Goal: Information Seeking & Learning: Ask a question

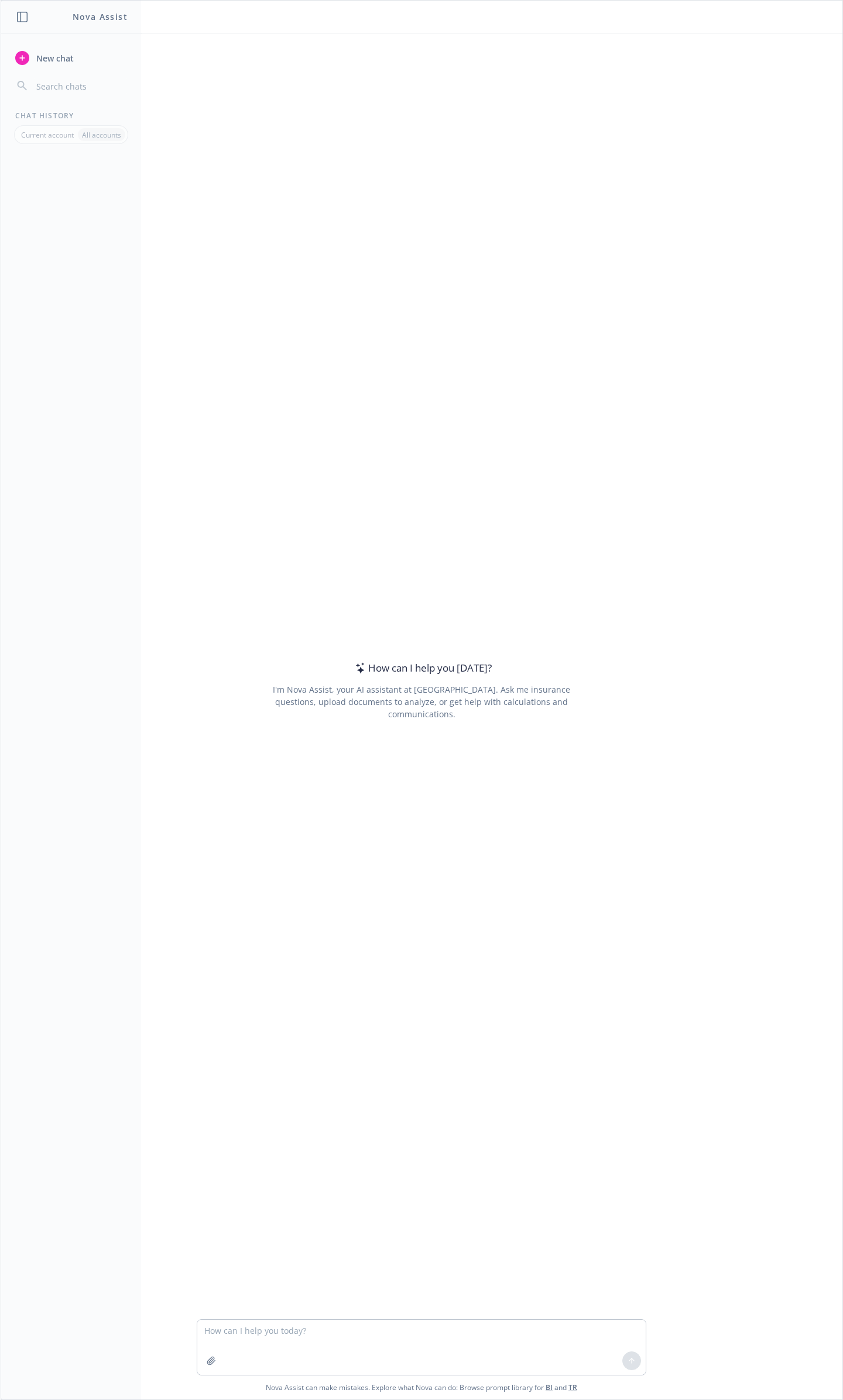
click at [57, 83] on input "button" at bounding box center [81, 86] width 93 height 17
click at [216, 1361] on icon "button" at bounding box center [211, 1361] width 9 height 9
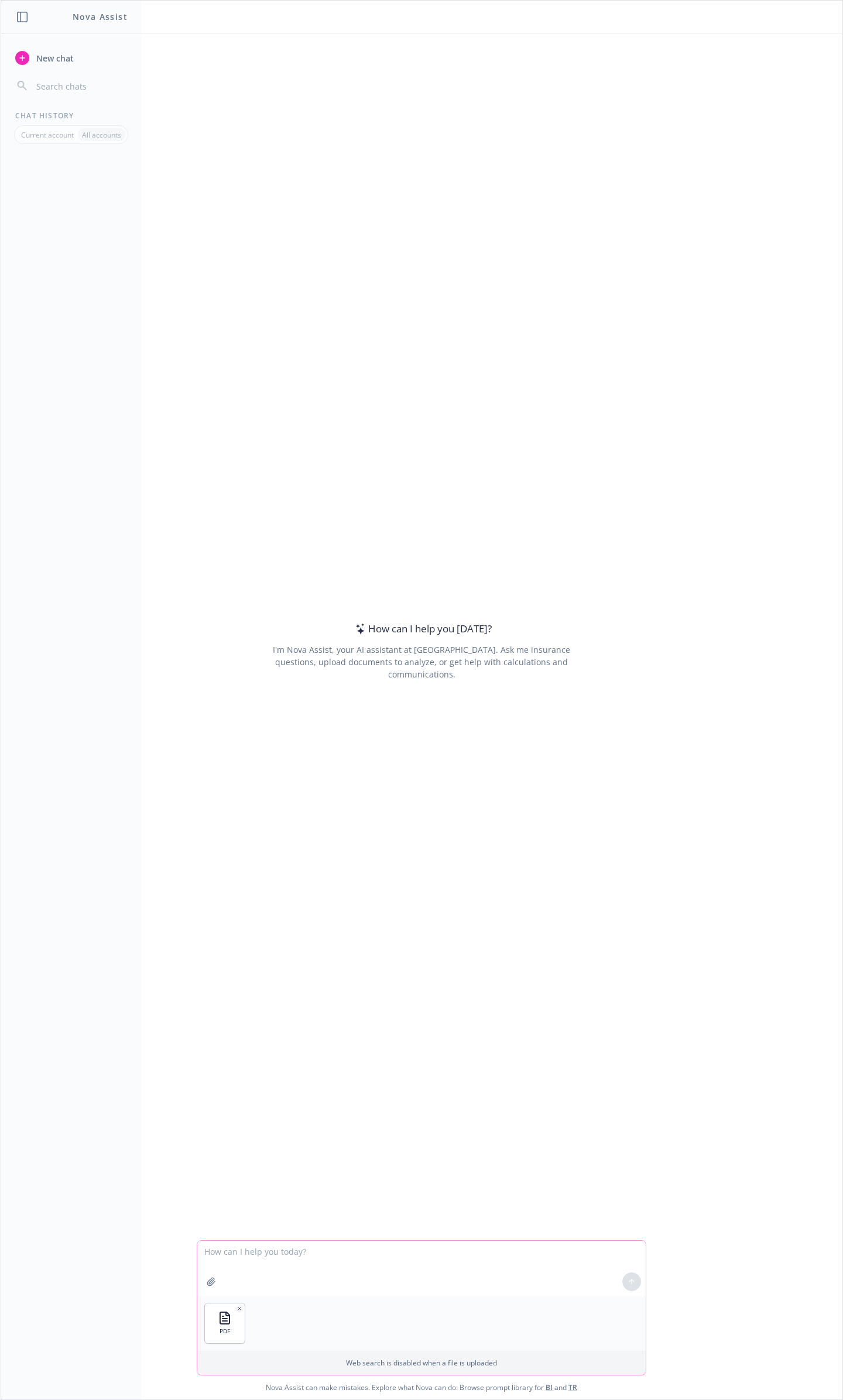
click at [290, 1258] on textarea at bounding box center [421, 1268] width 448 height 55
type textarea "Is there coverage for trade secrets in this"
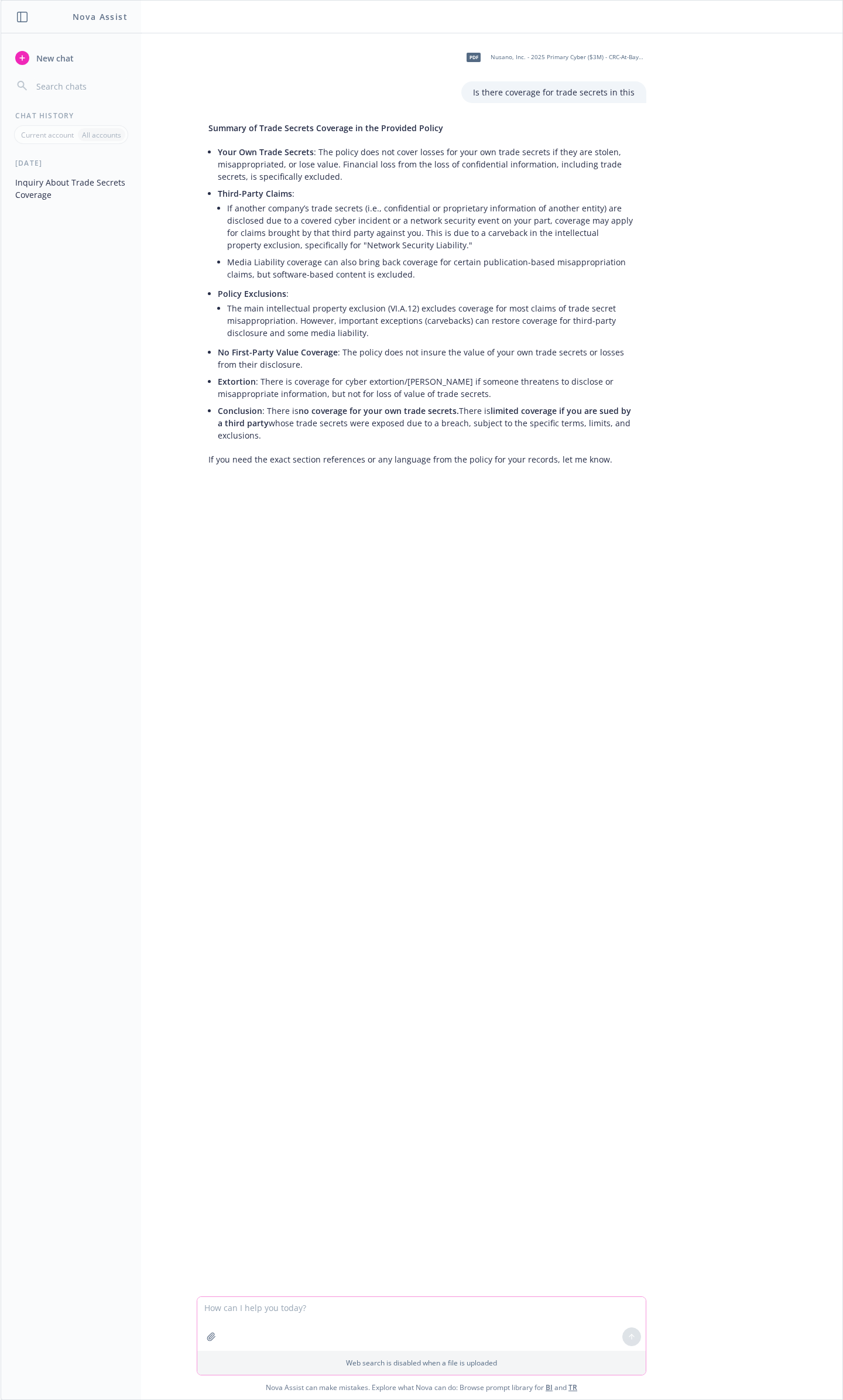
click at [457, 1325] on textarea at bounding box center [421, 1324] width 448 height 54
type textarea "e"
type textarea "please show exact section of coverage and carveback"
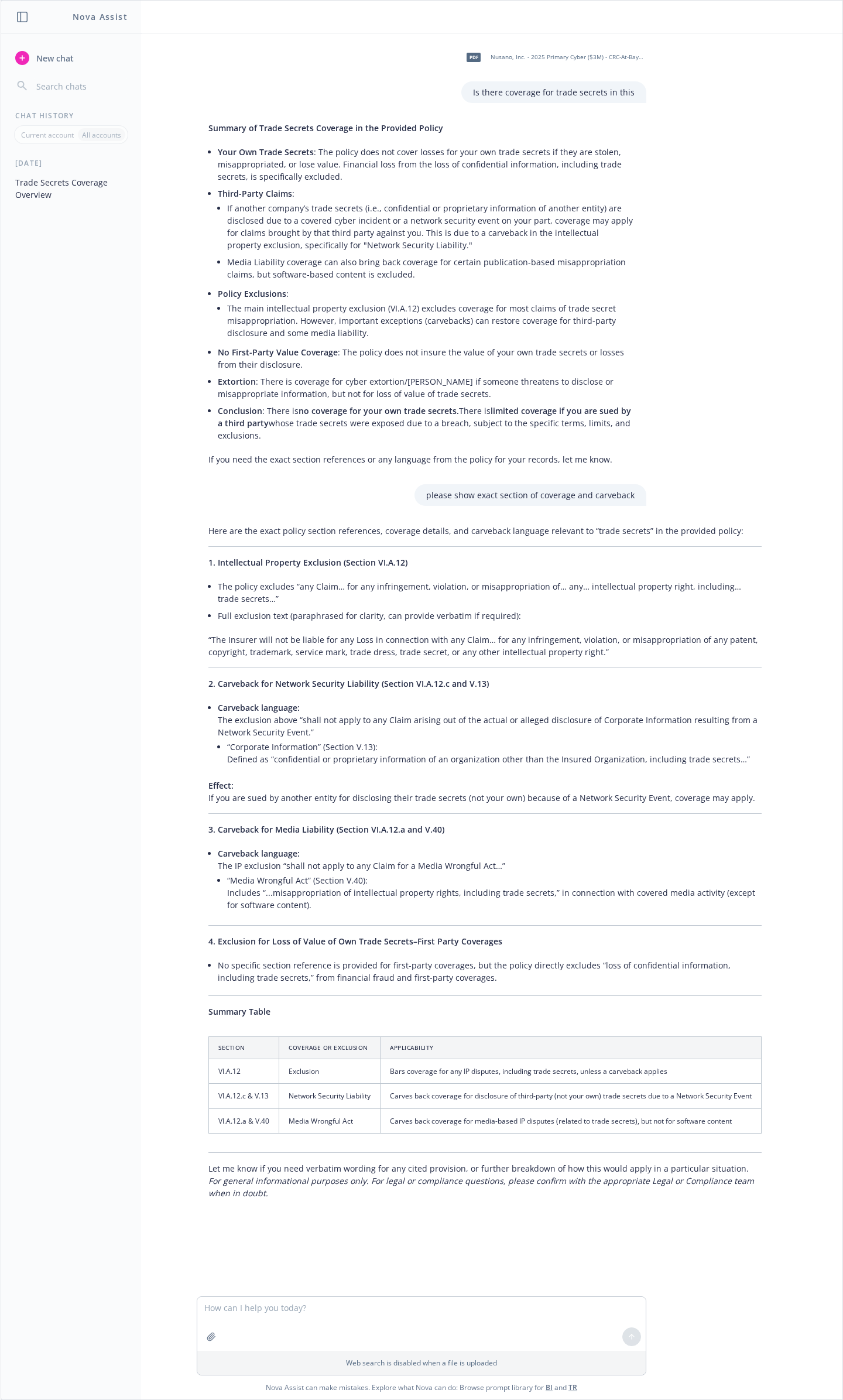
click at [183, 3] on header at bounding box center [422, 17] width 841 height 33
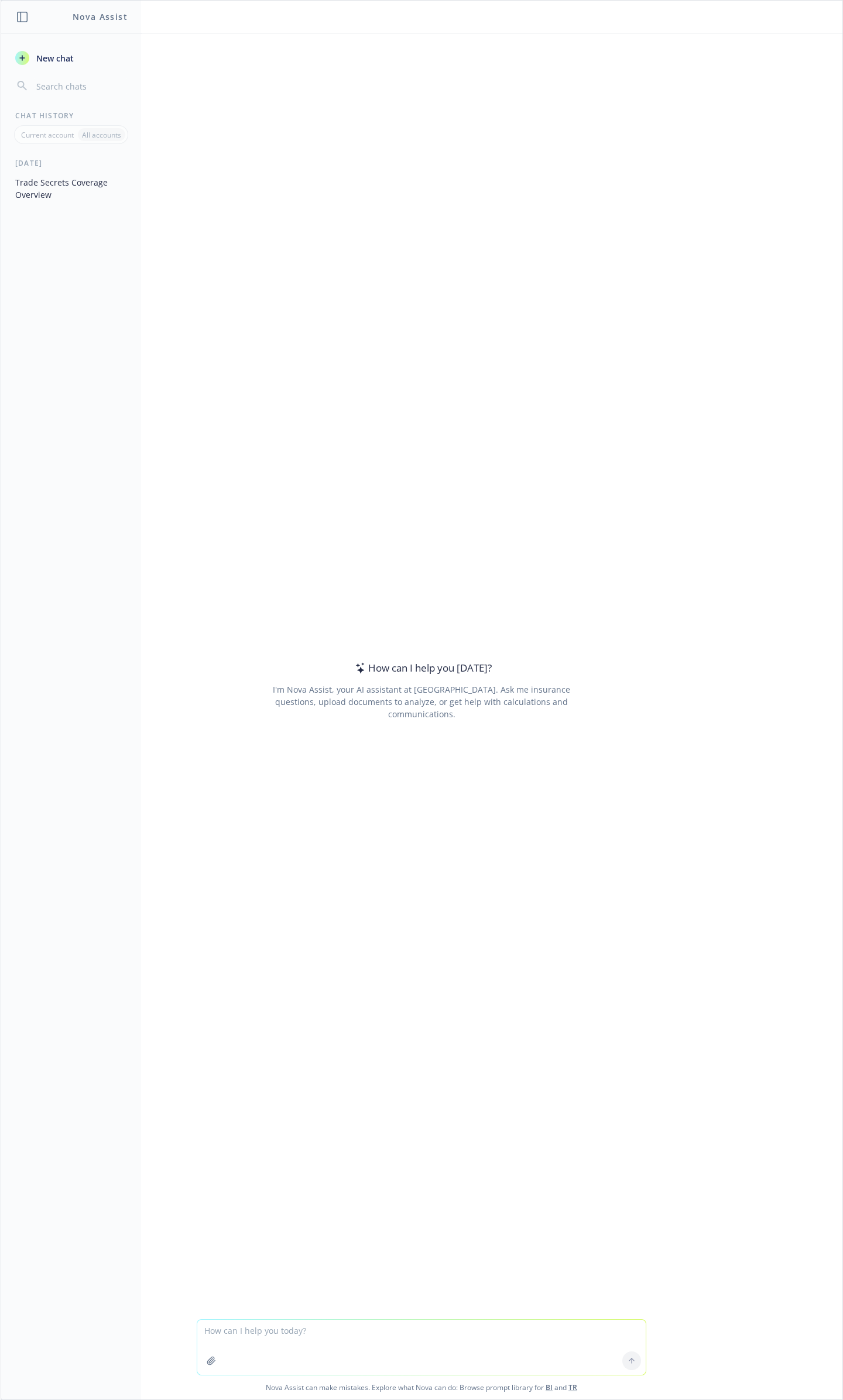
click at [64, 54] on span "New chat" at bounding box center [53, 58] width 39 height 12
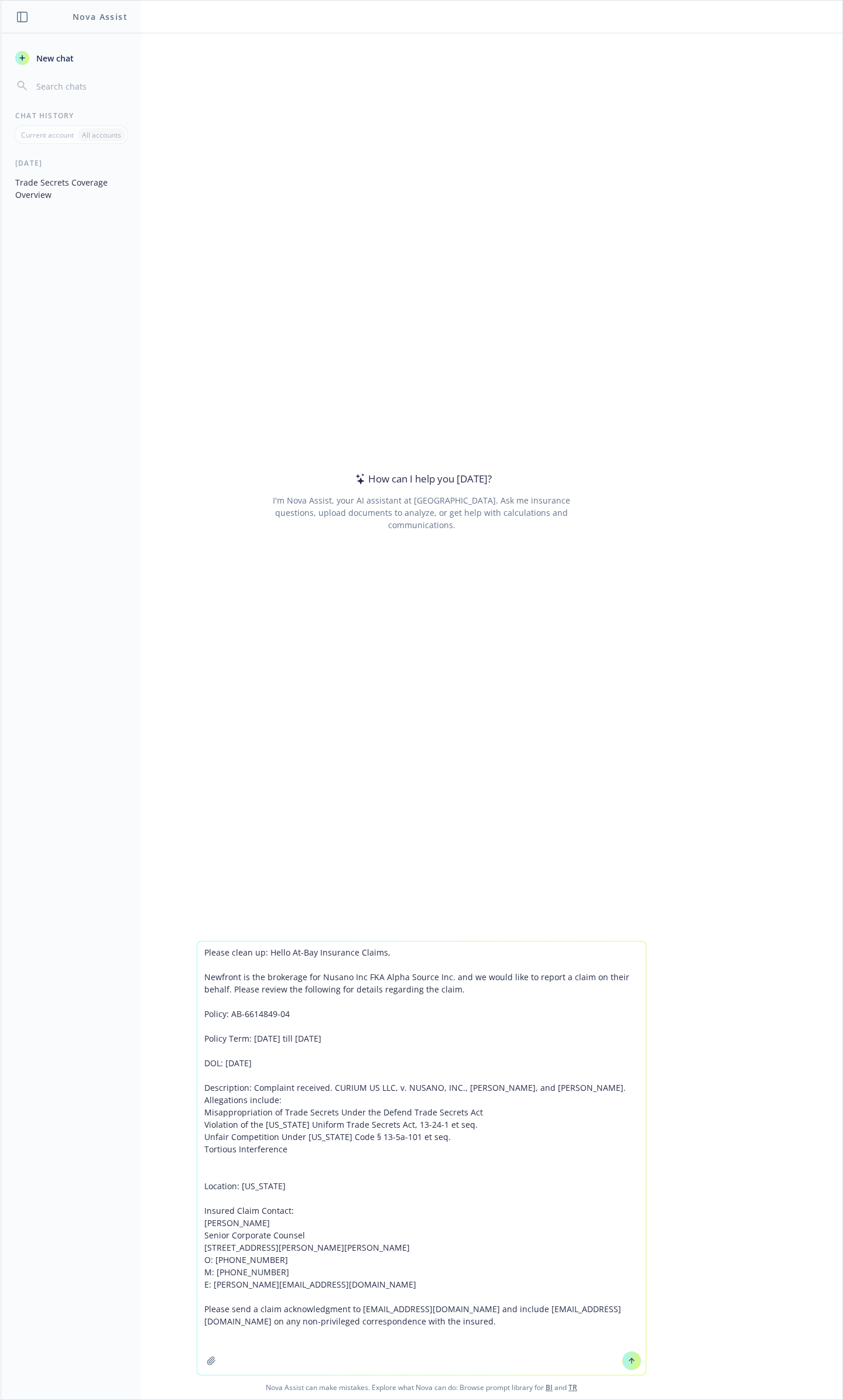
click at [277, 956] on textarea "Please clean up: Hello At-Bay Insurance Claims, Newfront is the brokerage for N…" at bounding box center [421, 1158] width 448 height 434
type textarea "Please clean up: Hello At-Bay Insurance Claims, Newfront is the brokerage for N…"
click at [622, 1354] on button at bounding box center [631, 1361] width 18 height 18
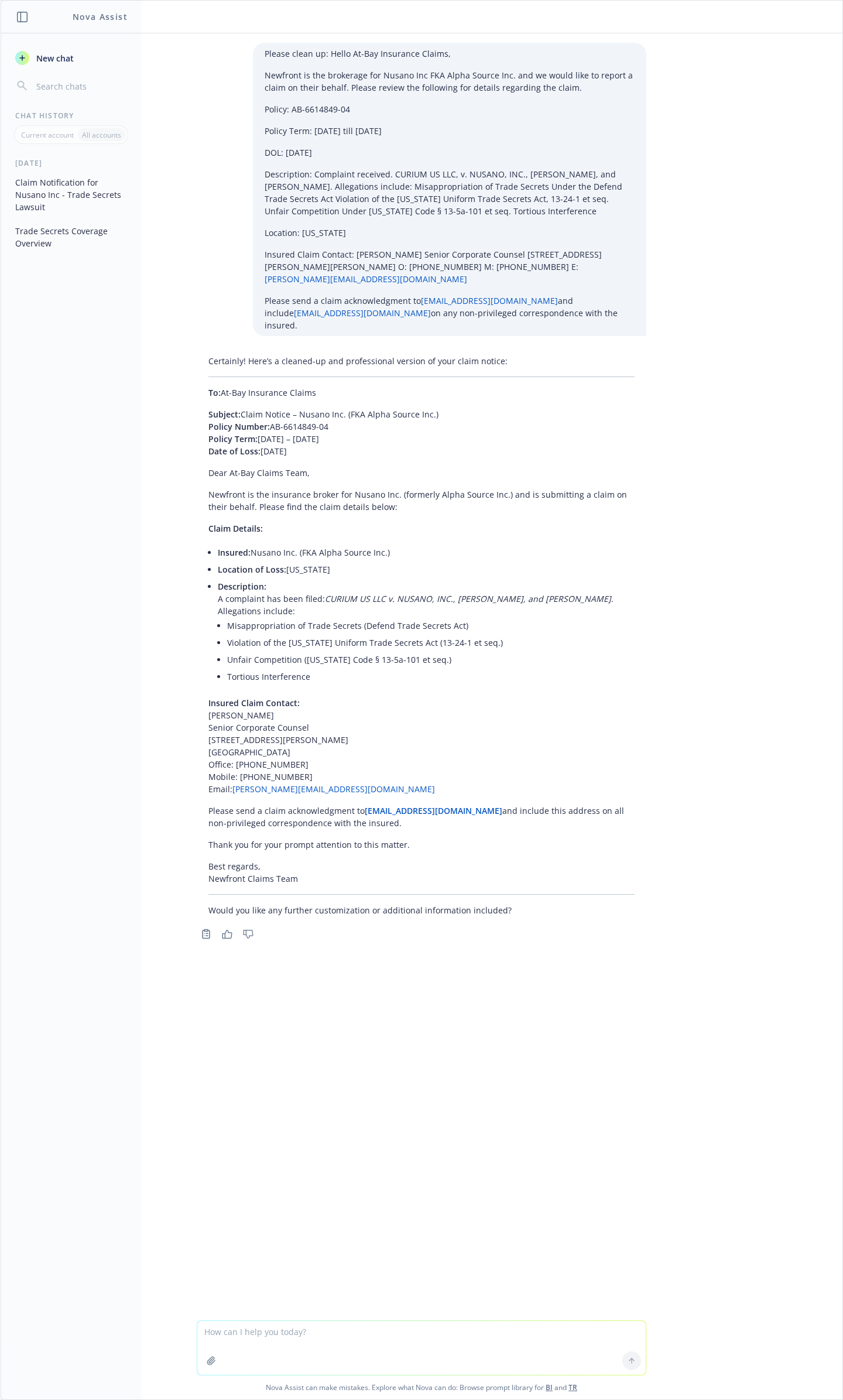
click at [216, 1365] on icon "button" at bounding box center [211, 1361] width 9 height 9
click at [312, 1263] on textarea at bounding box center [421, 1269] width 448 height 54
drag, startPoint x: 380, startPoint y: 1258, endPoint x: 305, endPoint y: 1257, distance: 75.0
click at [305, 1257] on textarea "Is there coverage from a third party" at bounding box center [421, 1268] width 448 height 55
drag, startPoint x: 281, startPoint y: 1257, endPoint x: 384, endPoint y: 1248, distance: 103.4
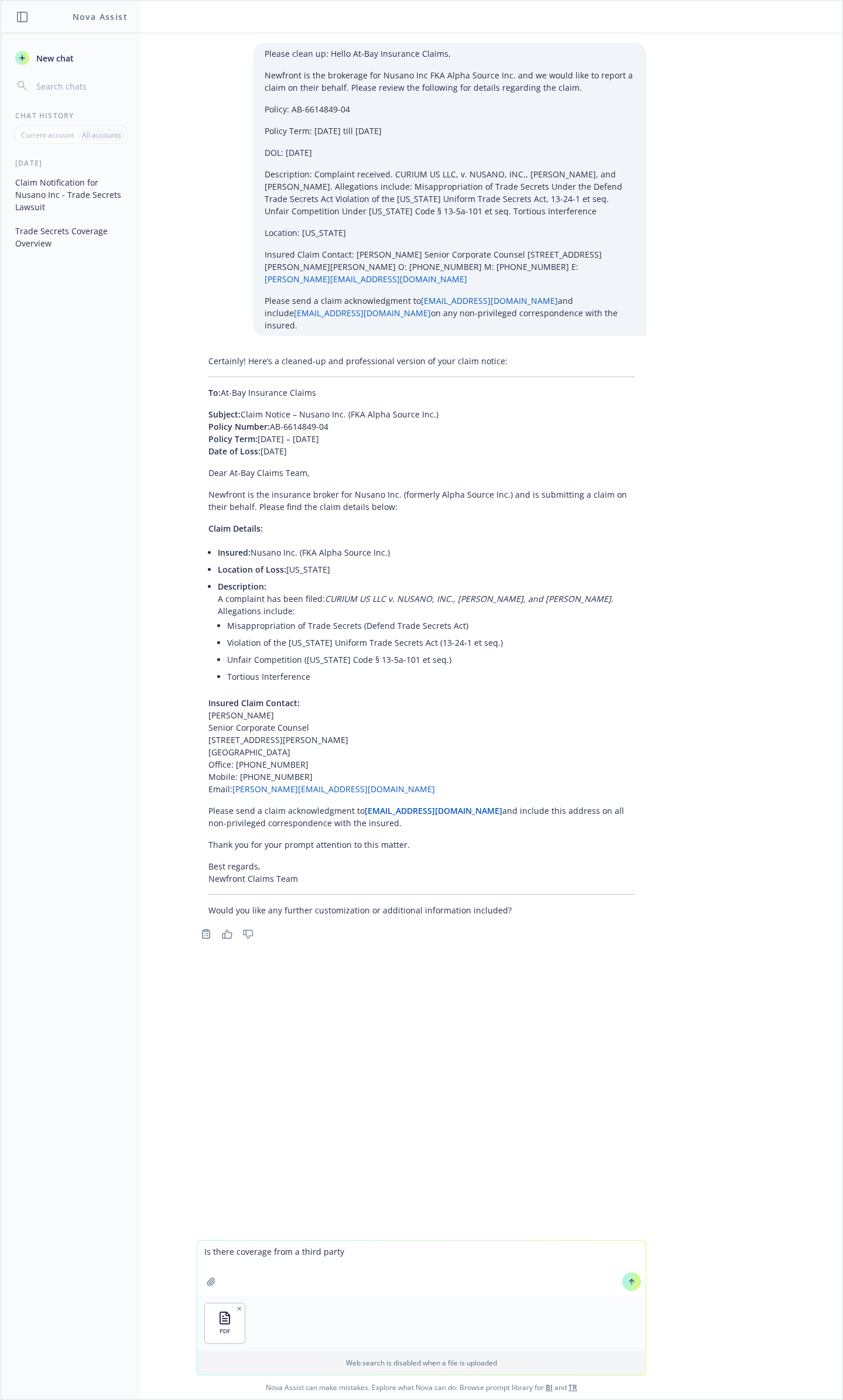
click at [384, 1248] on textarea "Is there coverage from a third party" at bounding box center [421, 1268] width 448 height 55
click at [398, 1250] on textarea "Is there coverage from a third party" at bounding box center [421, 1268] width 448 height 55
drag, startPoint x: 367, startPoint y: 1258, endPoint x: 278, endPoint y: 1256, distance: 89.0
click at [278, 1256] on textarea "Is there coverage from a third party" at bounding box center [421, 1268] width 448 height 55
type textarea "Is there coverage for a temporary worker claiming employment practices violatio…"
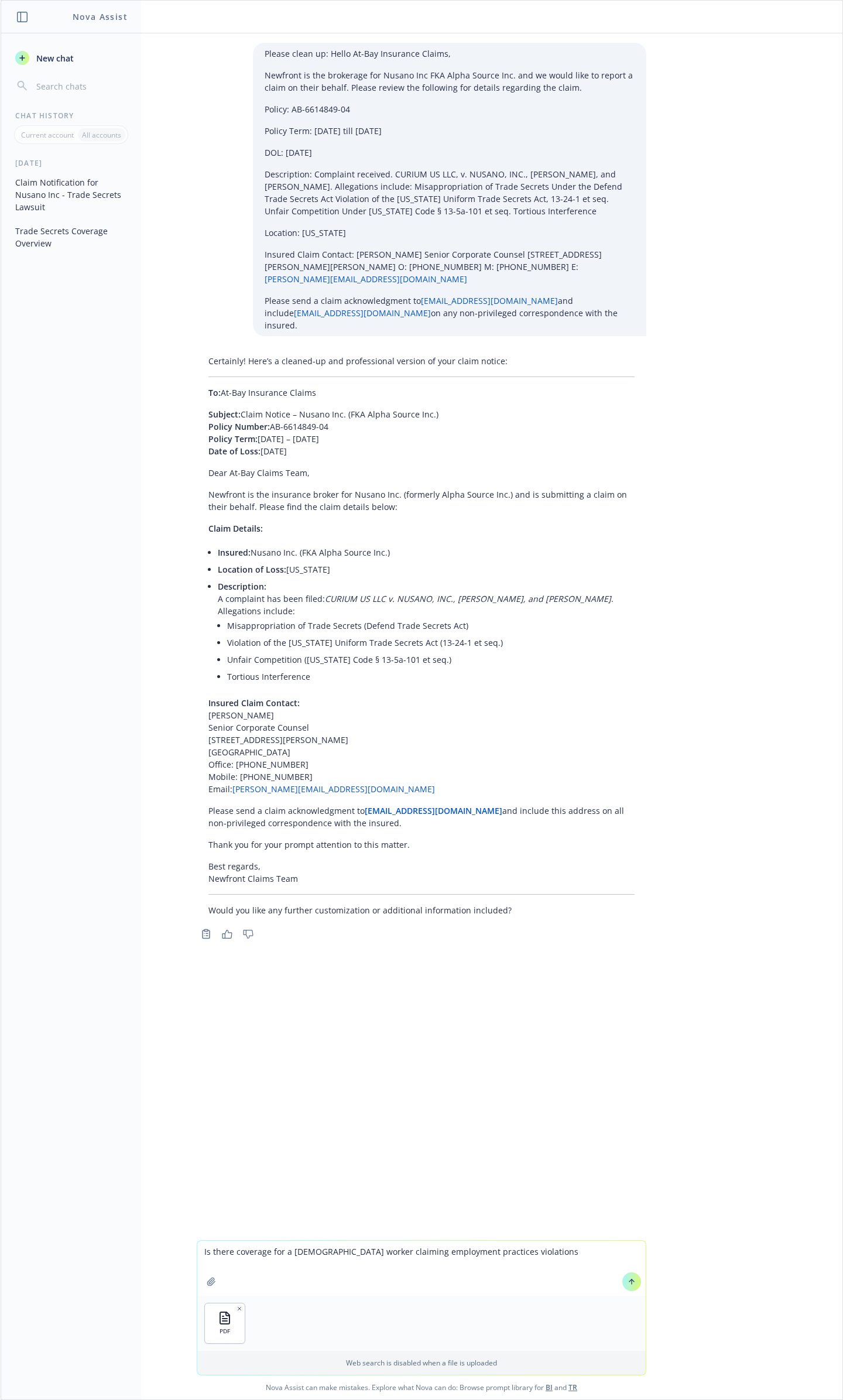
click at [618, 1293] on div at bounding box center [631, 1282] width 28 height 28
click at [628, 1285] on icon at bounding box center [631, 1282] width 8 height 8
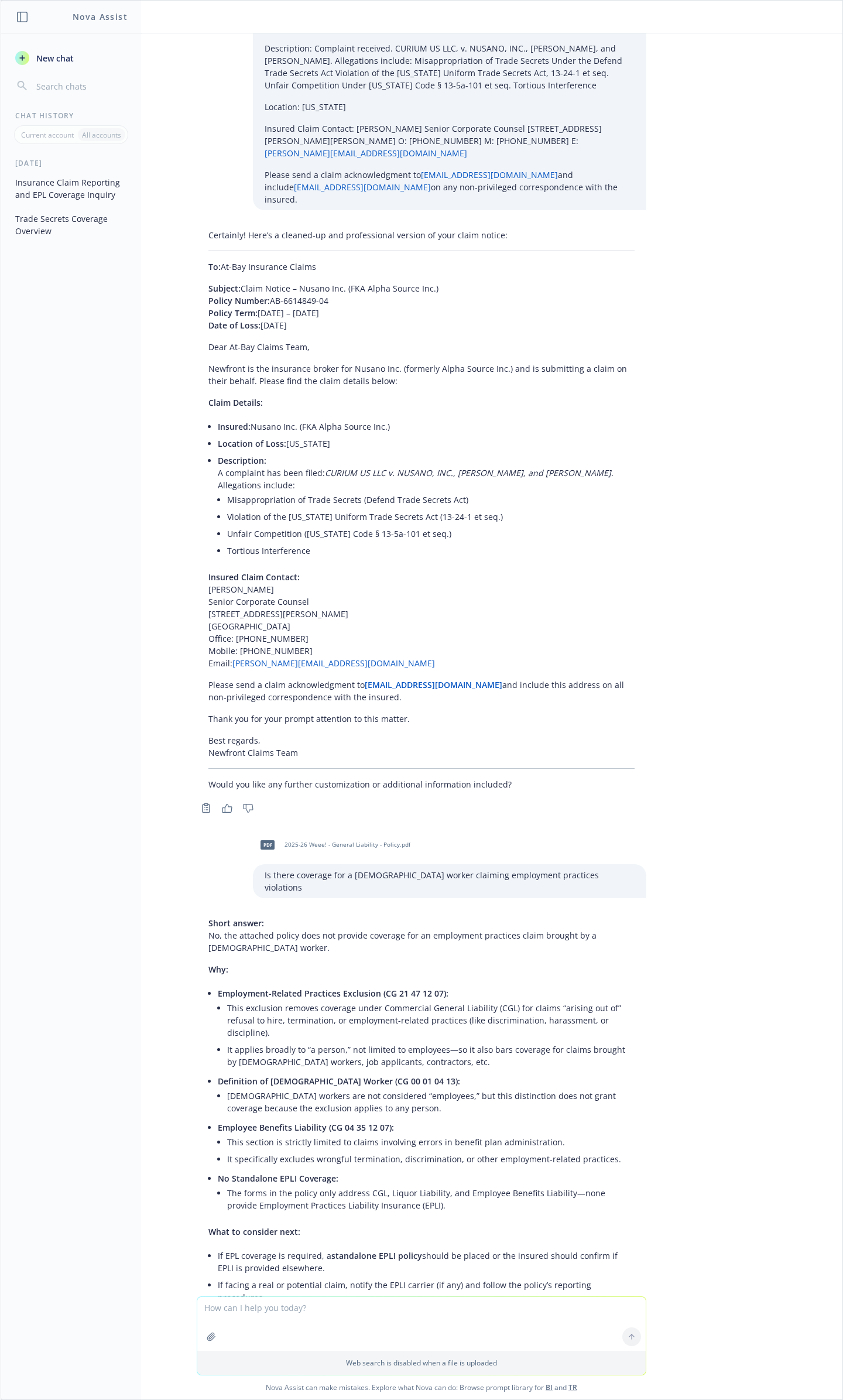
scroll to position [127, 0]
click at [216, 1339] on icon "button" at bounding box center [211, 1337] width 9 height 9
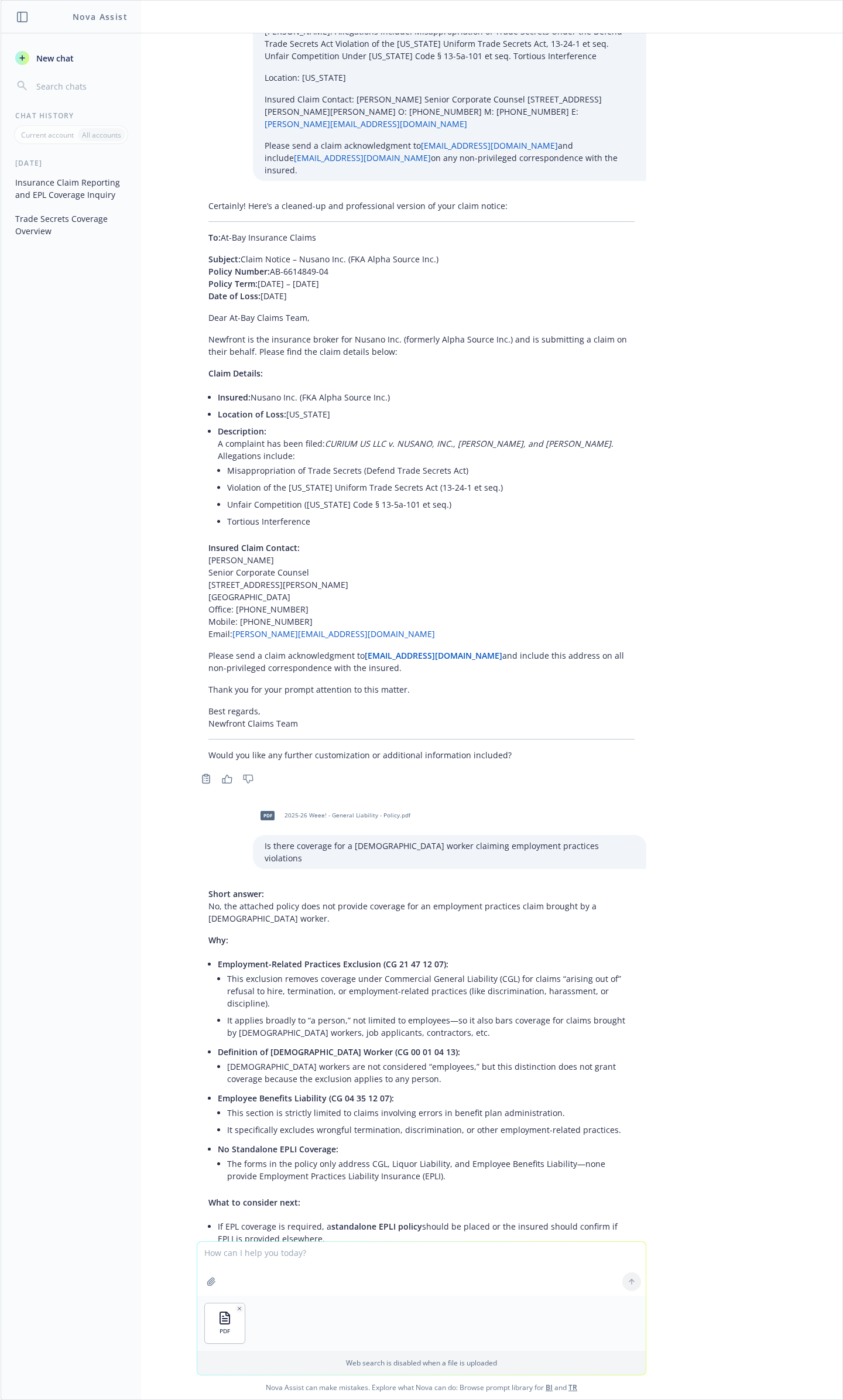
scroll to position [181, 0]
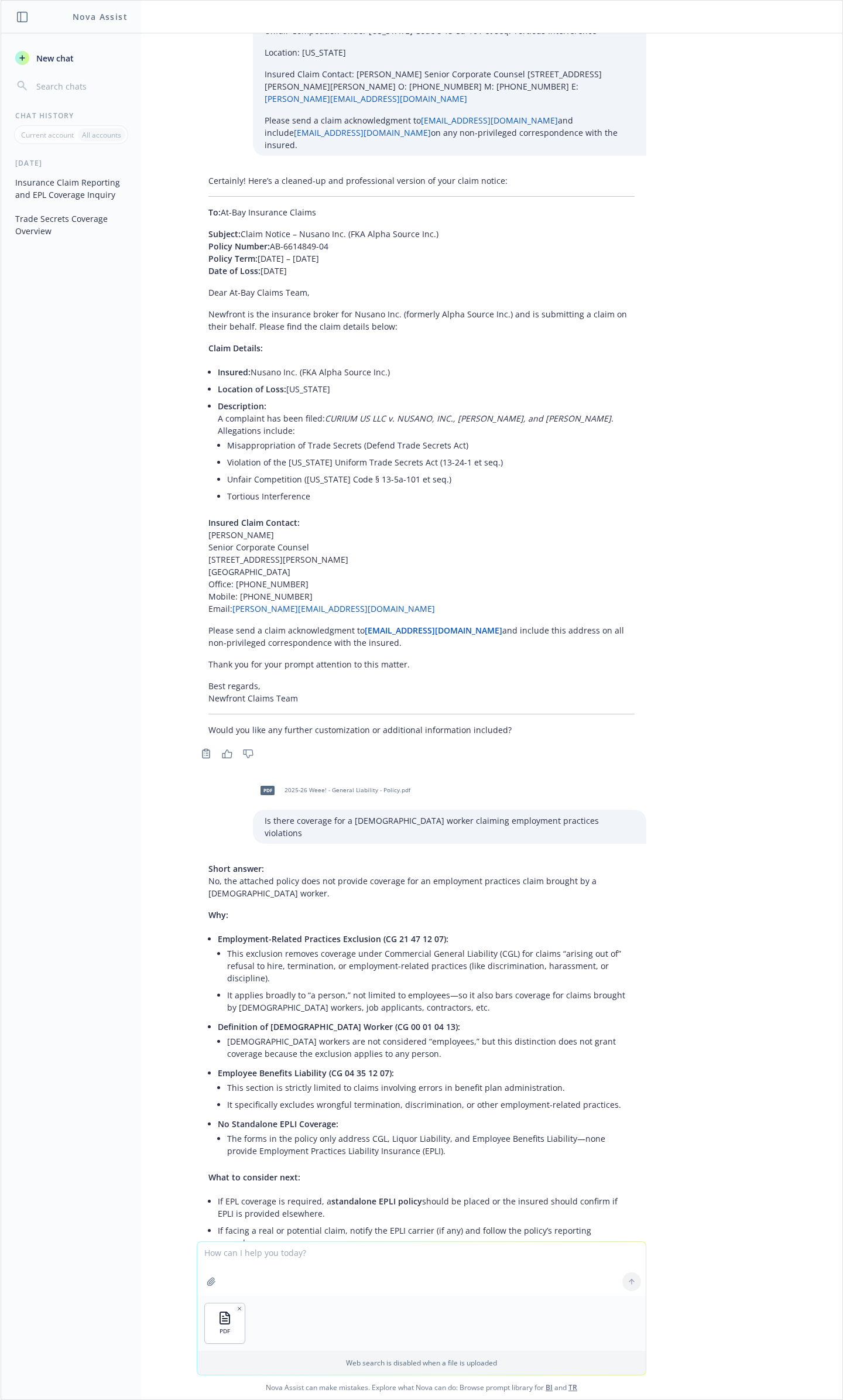
click at [452, 1256] on textarea at bounding box center [421, 1269] width 448 height 54
click at [478, 1273] on textarea at bounding box center [421, 1269] width 448 height 54
type textarea "what is covered in relocation expense for a fire"
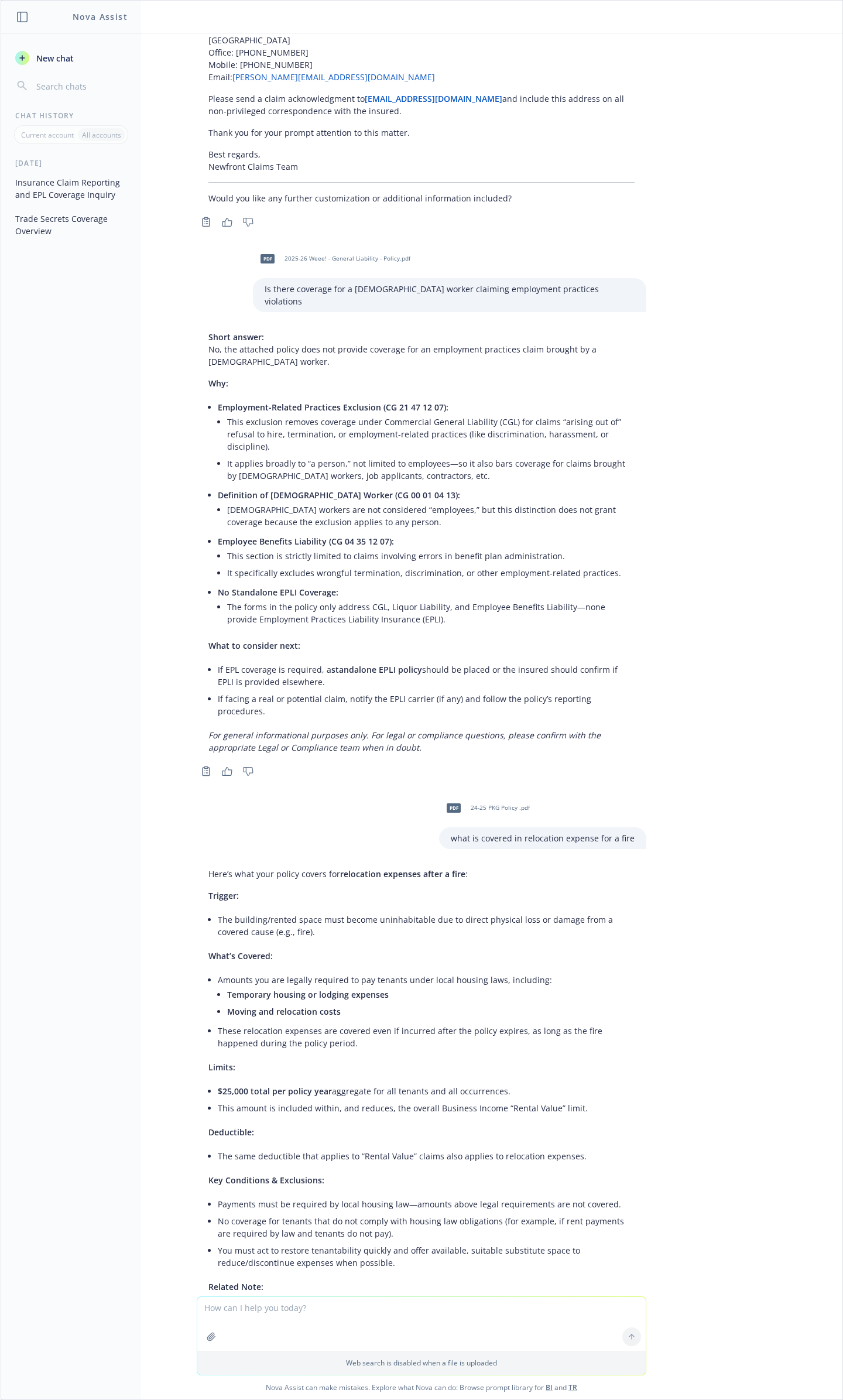
scroll to position [722, 0]
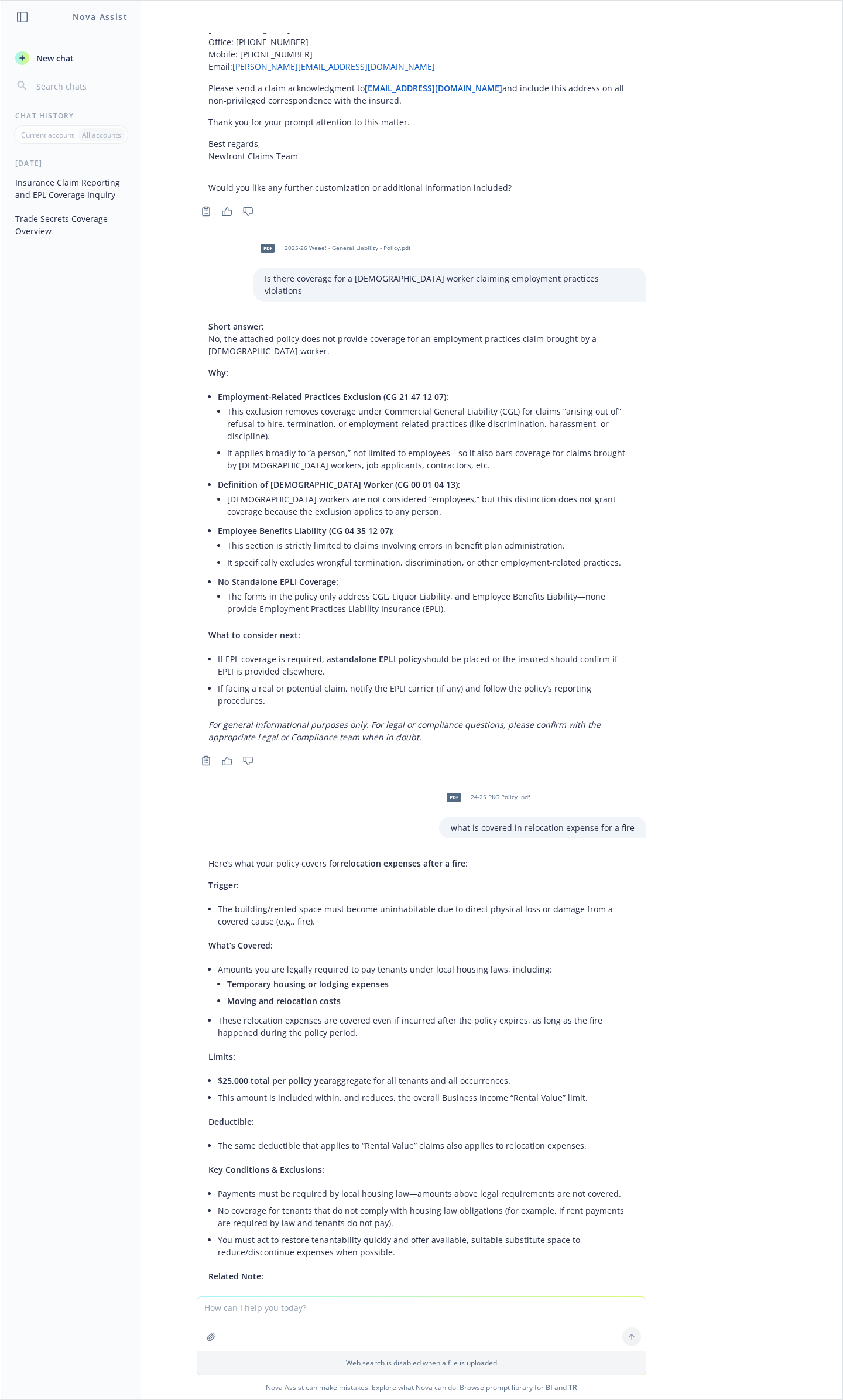
click at [451, 1323] on textarea at bounding box center [421, 1324] width 448 height 54
click at [448, 1323] on textarea at bounding box center [421, 1324] width 448 height 54
type textarea "what page is relocation expense located"
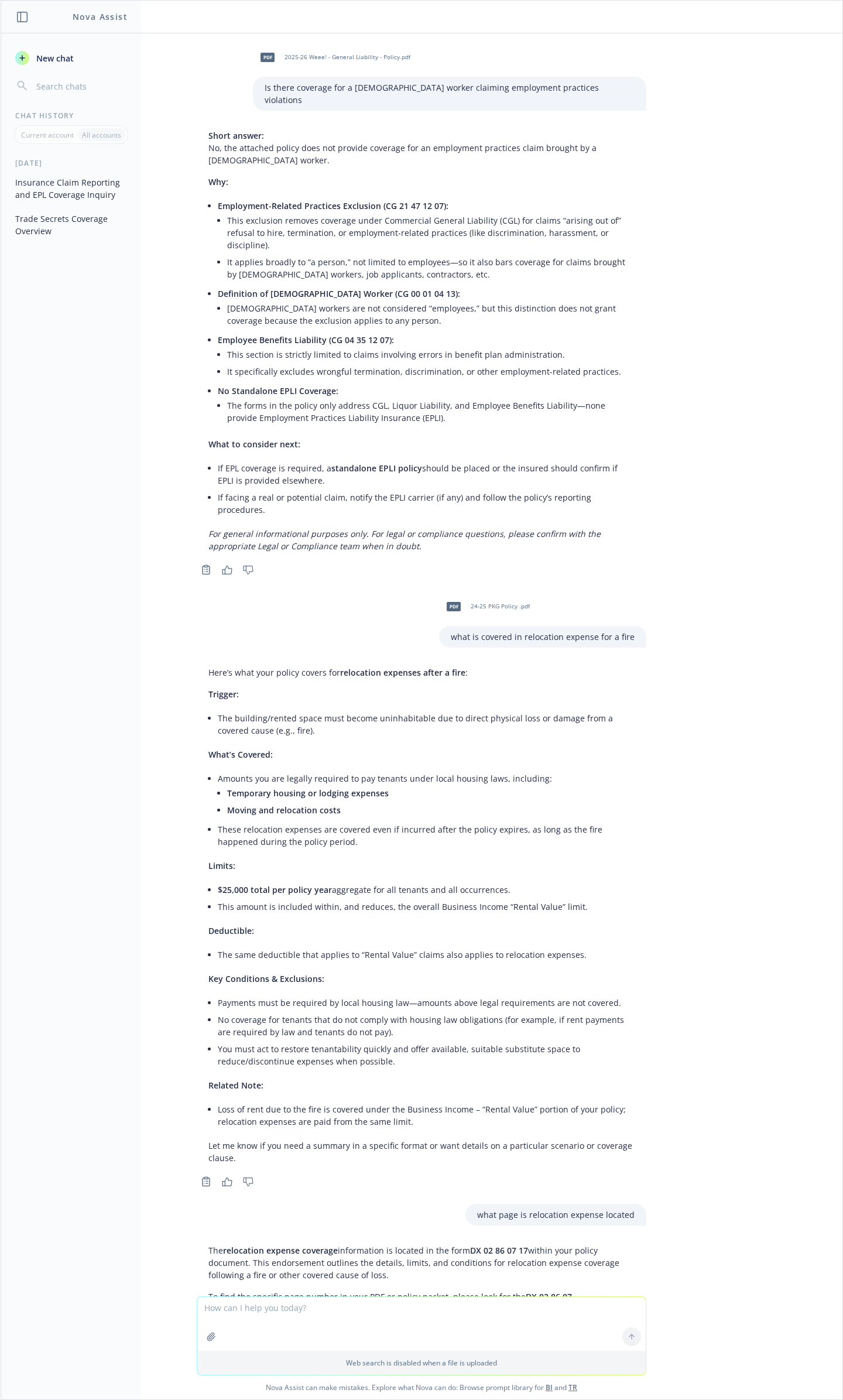
scroll to position [915, 0]
click at [463, 174] on p "Why:" at bounding box center [421, 180] width 426 height 12
click at [498, 1317] on textarea at bounding box center [421, 1324] width 448 height 54
paste textarea "California Health and Safety code (§17975)"
type textarea "what is California Health and Safety code (§17975)"
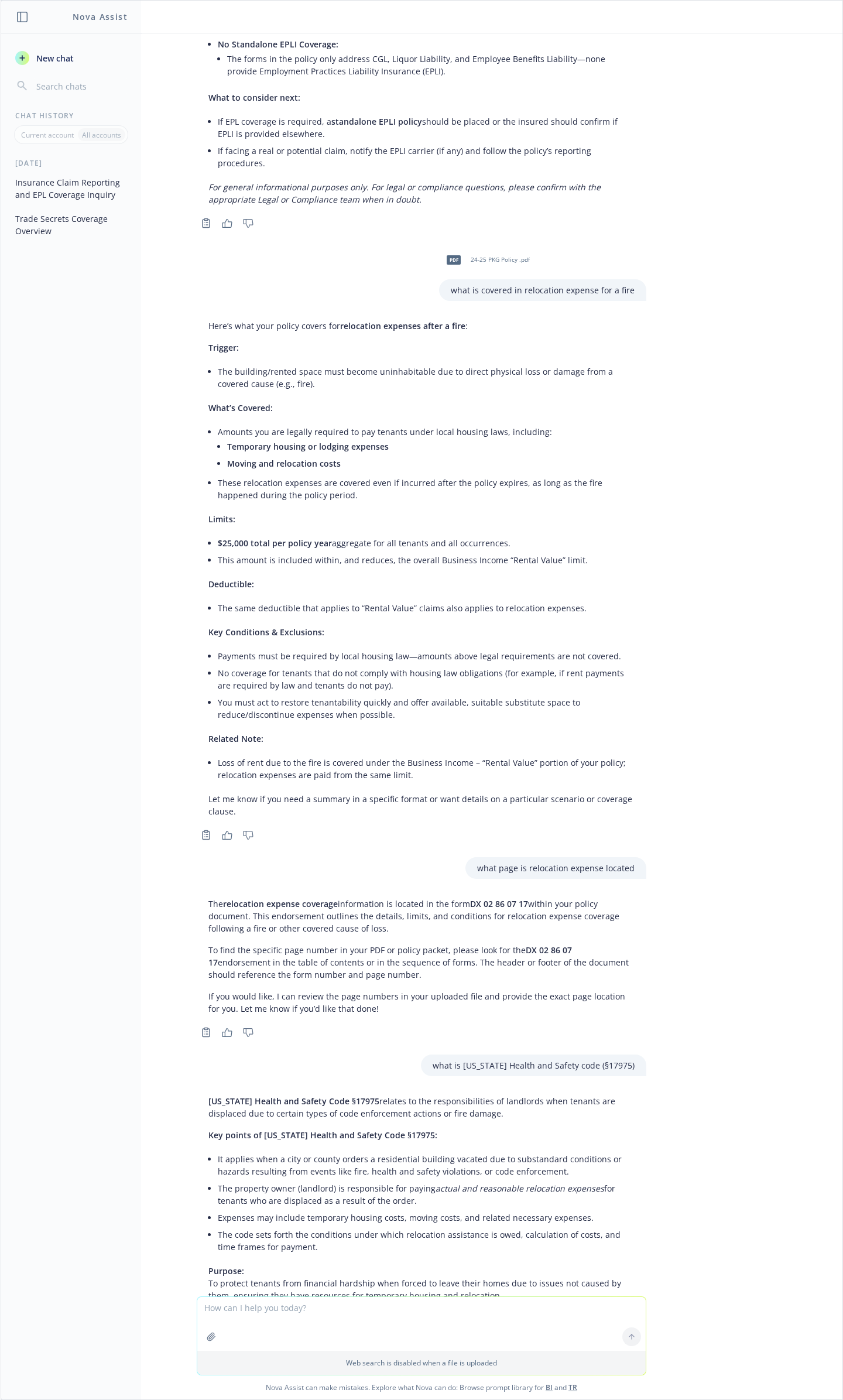
scroll to position [1261, 0]
click at [266, 1306] on textarea at bounding box center [421, 1324] width 448 height 54
click at [551, 1317] on textarea "how to prove property meets standard condition for tenant relocation after a" at bounding box center [421, 1323] width 448 height 55
type textarea "how to prove property meets standard condition for tenant relocation after a fi…"
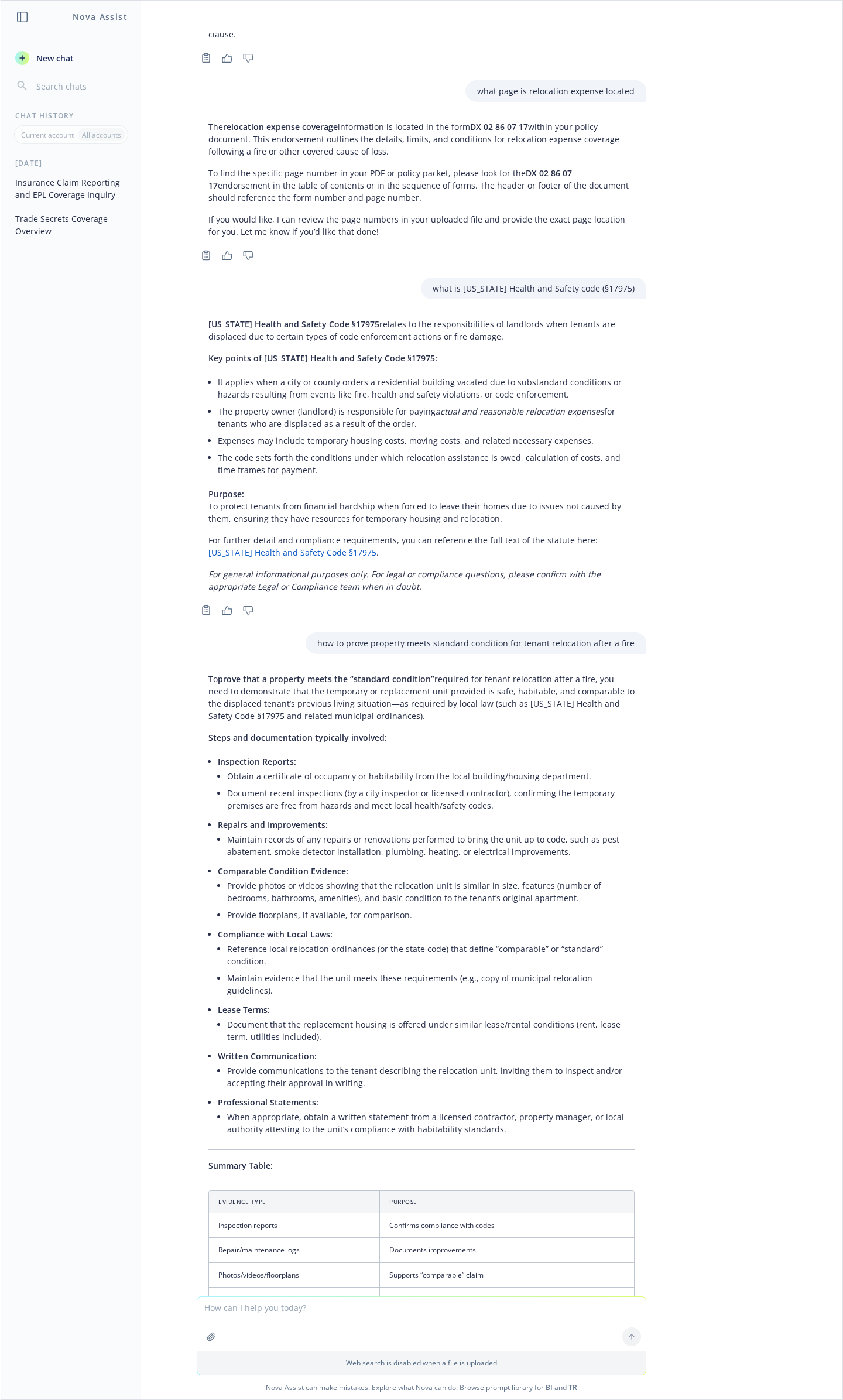
scroll to position [2051, 0]
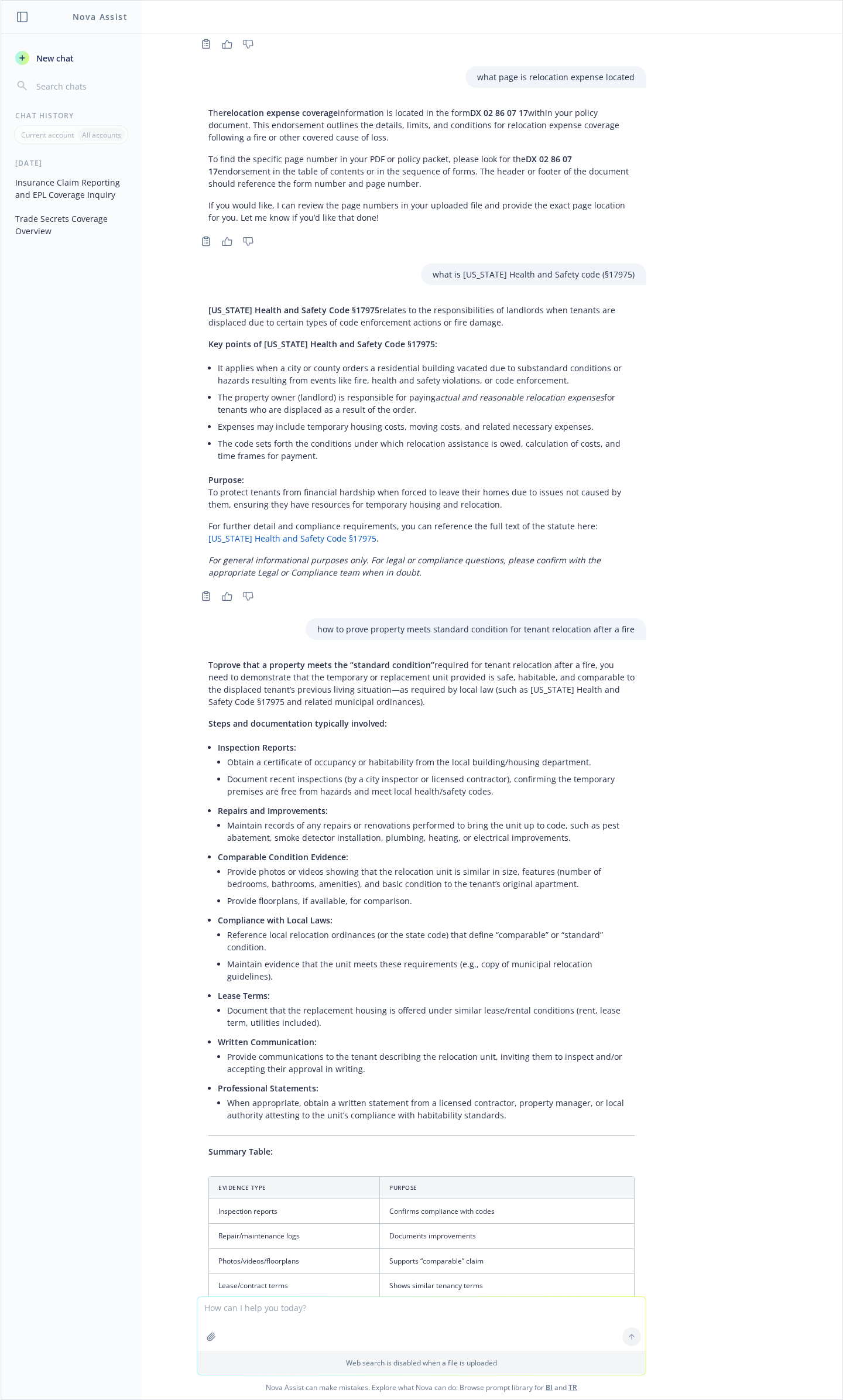
click at [461, 1309] on textarea at bounding box center [421, 1324] width 448 height 54
type textarea "T"
type textarea "W"
click at [339, 1312] on textarea "The carrier is saying they wo" at bounding box center [421, 1323] width 448 height 55
drag, startPoint x: 310, startPoint y: 1312, endPoint x: 172, endPoint y: 1311, distance: 138.0
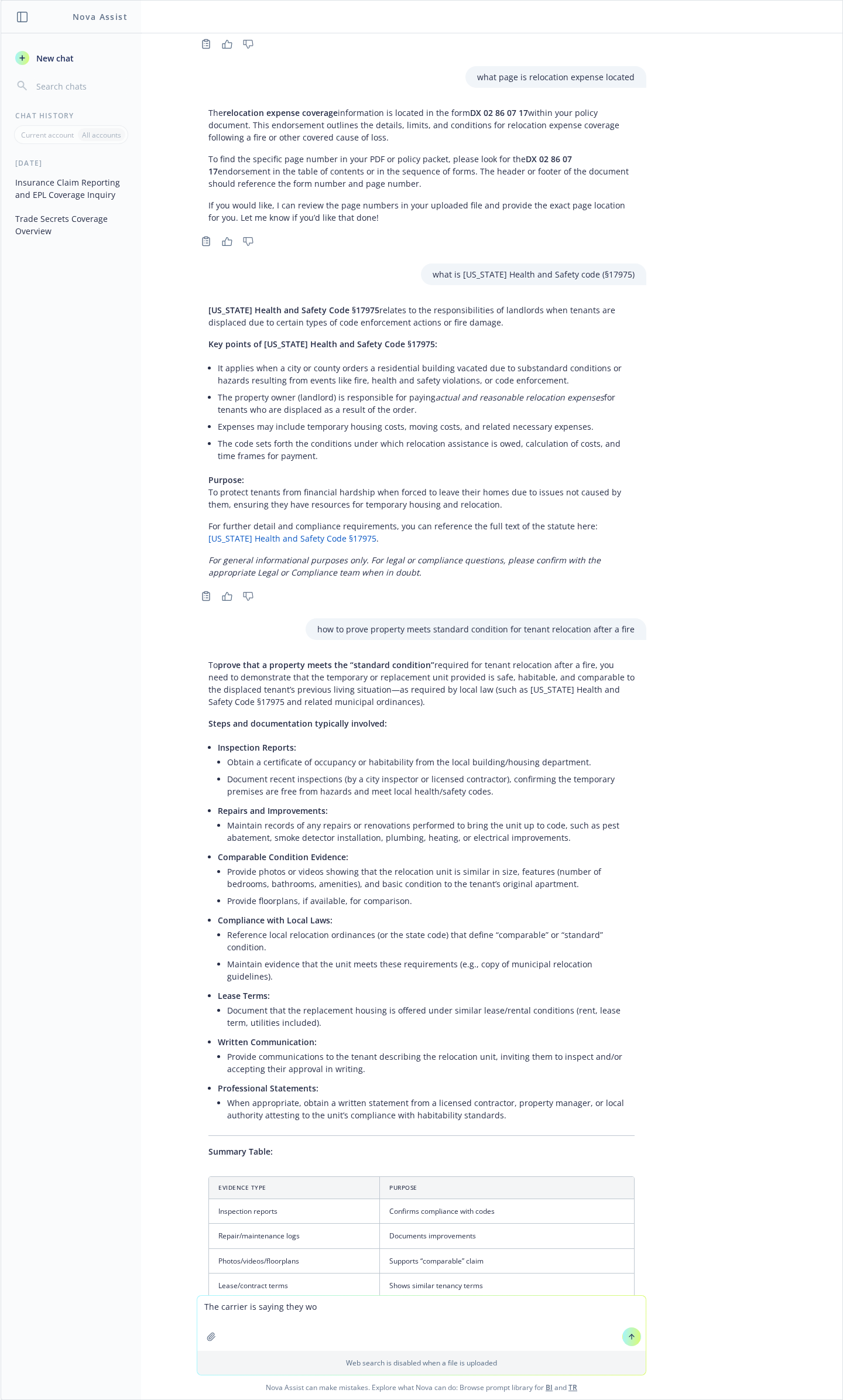
click at [172, 1311] on div "The carrier is saying they wo Web search is disabled when a file is uploaded No…" at bounding box center [422, 1348] width 841 height 105
paste textarea "ravelers saying they won't pay for tenant relocation as "This was a casualty fi…"
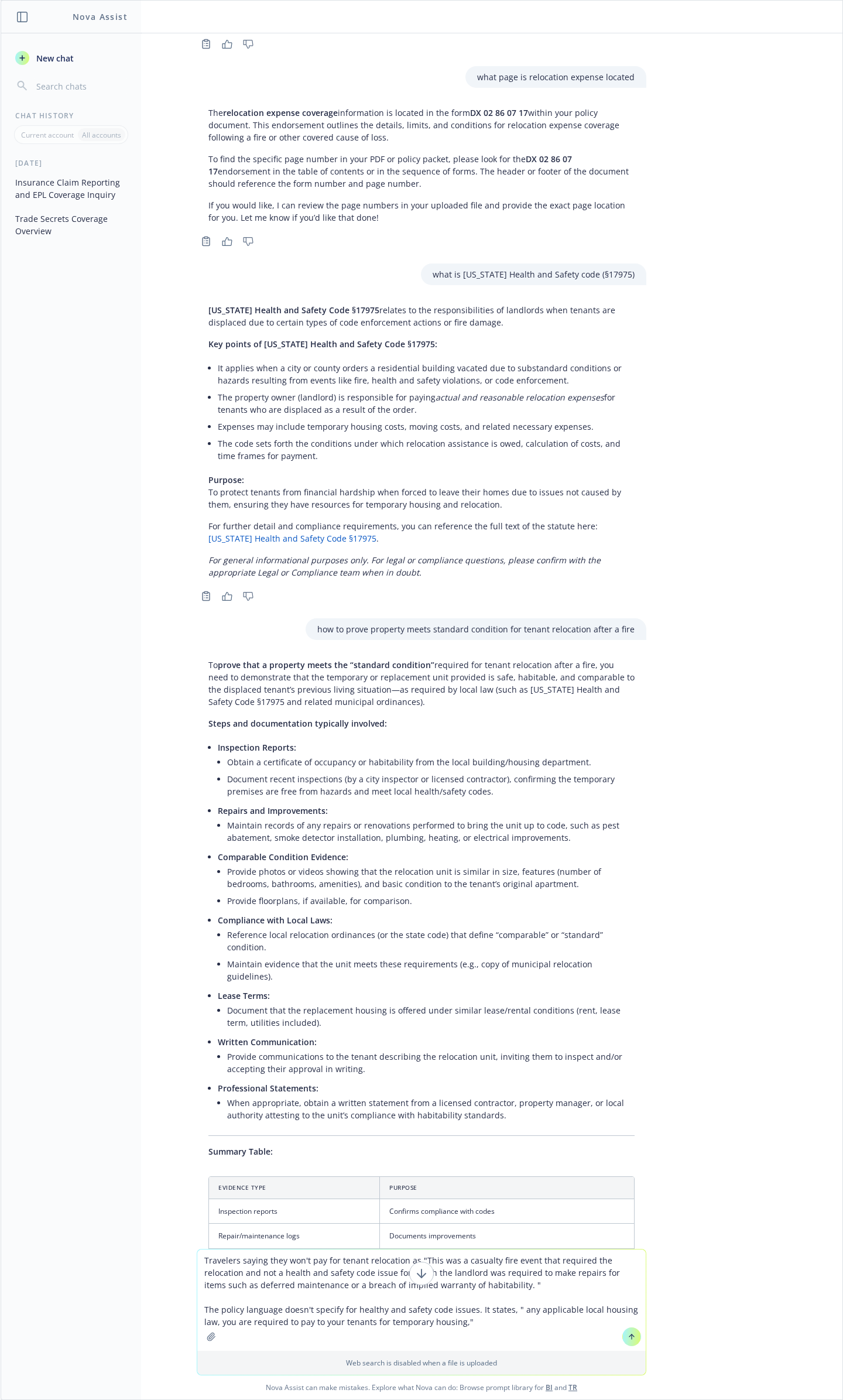
click at [216, 1312] on textarea "Travelers saying they won't pay for tenant relocation as "This was a casualty f…" at bounding box center [421, 1300] width 448 height 101
type textarea "Travelers saying they won't pay for tenant relocation as "This was a casualty f…"
click at [569, 1321] on textarea "Travelers saying they won't pay for tenant relocation as "This was a casualty f…" at bounding box center [421, 1300] width 448 height 101
click at [214, 1263] on textarea "Travelers saying they won't pay for tenant relocation as "This was a casualty f…" at bounding box center [421, 1300] width 448 height 101
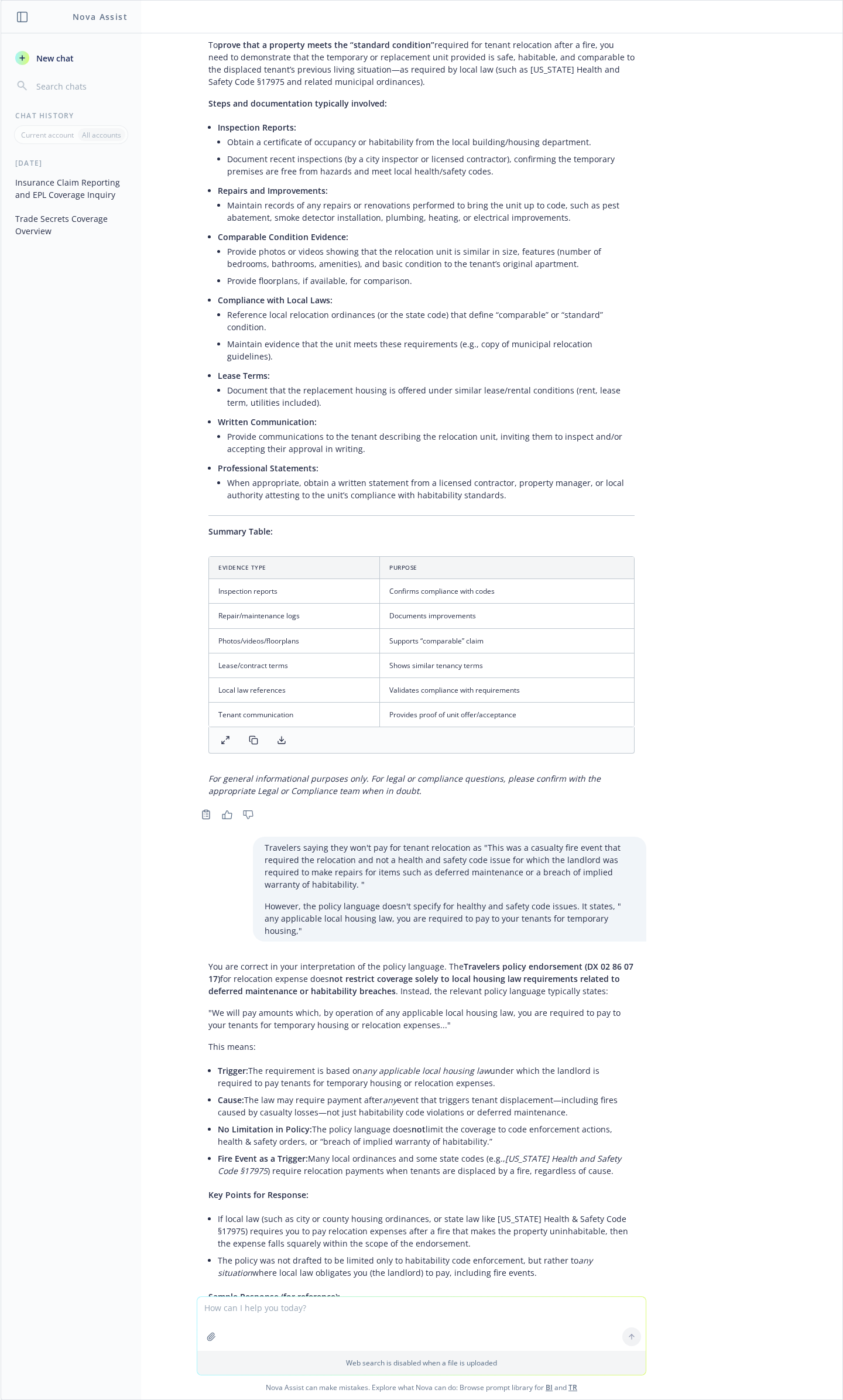
scroll to position [2672, 0]
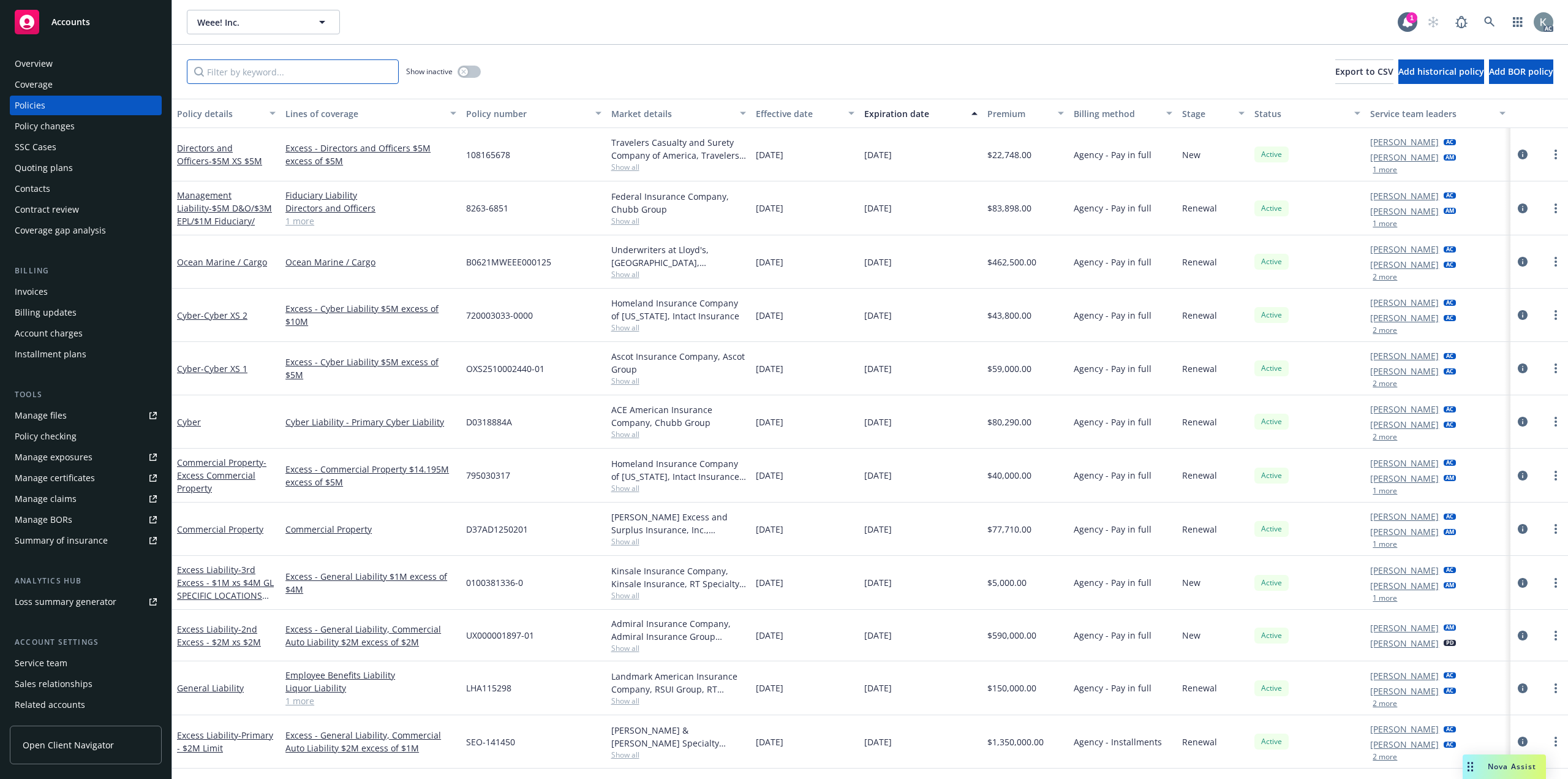
click at [375, 72] on input "Filter by keyword..." at bounding box center [293, 72] width 212 height 25
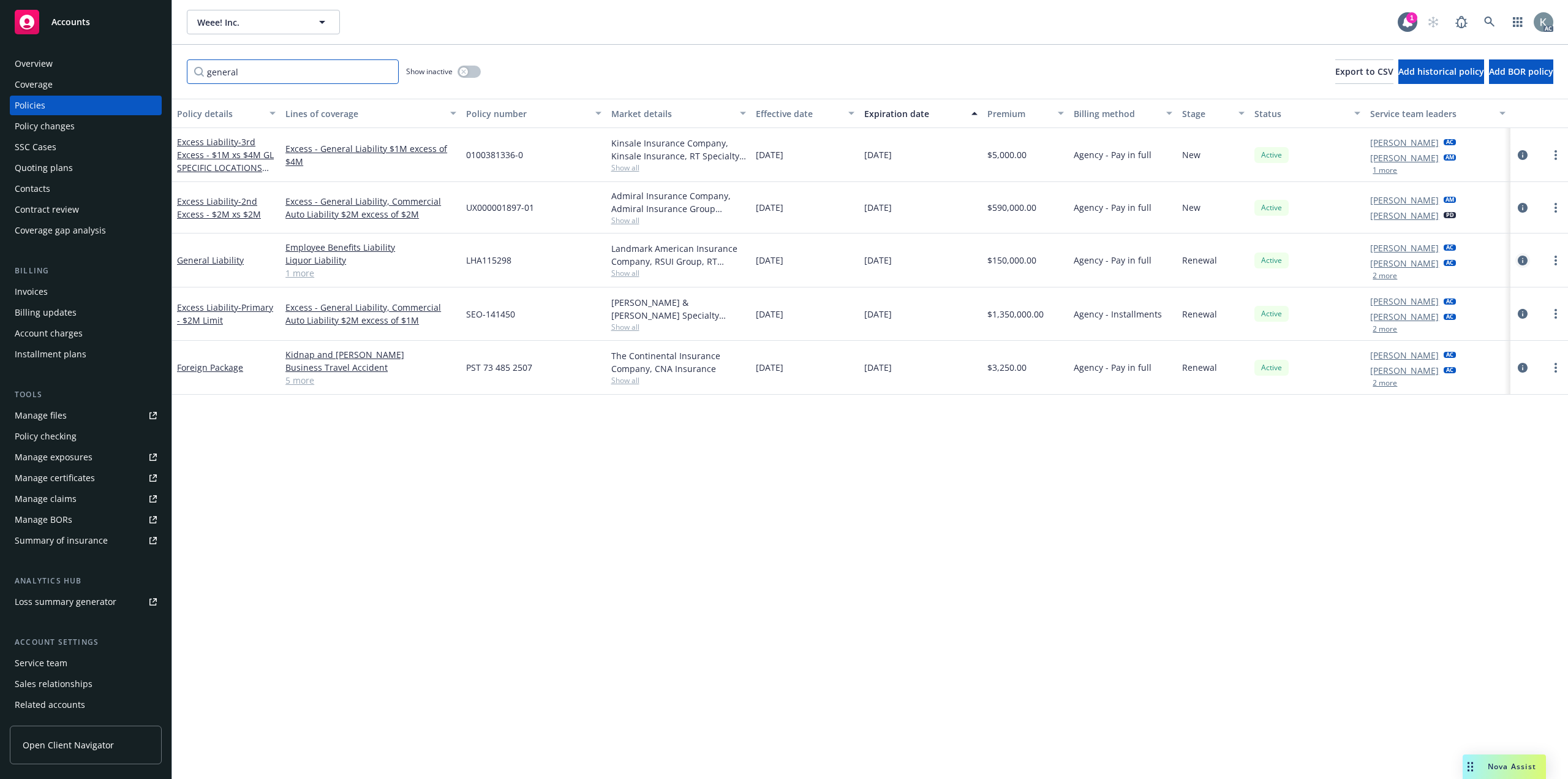
type input "general"
click at [1520, 255] on icon "circleInformation" at bounding box center [1523, 260] width 10 height 10
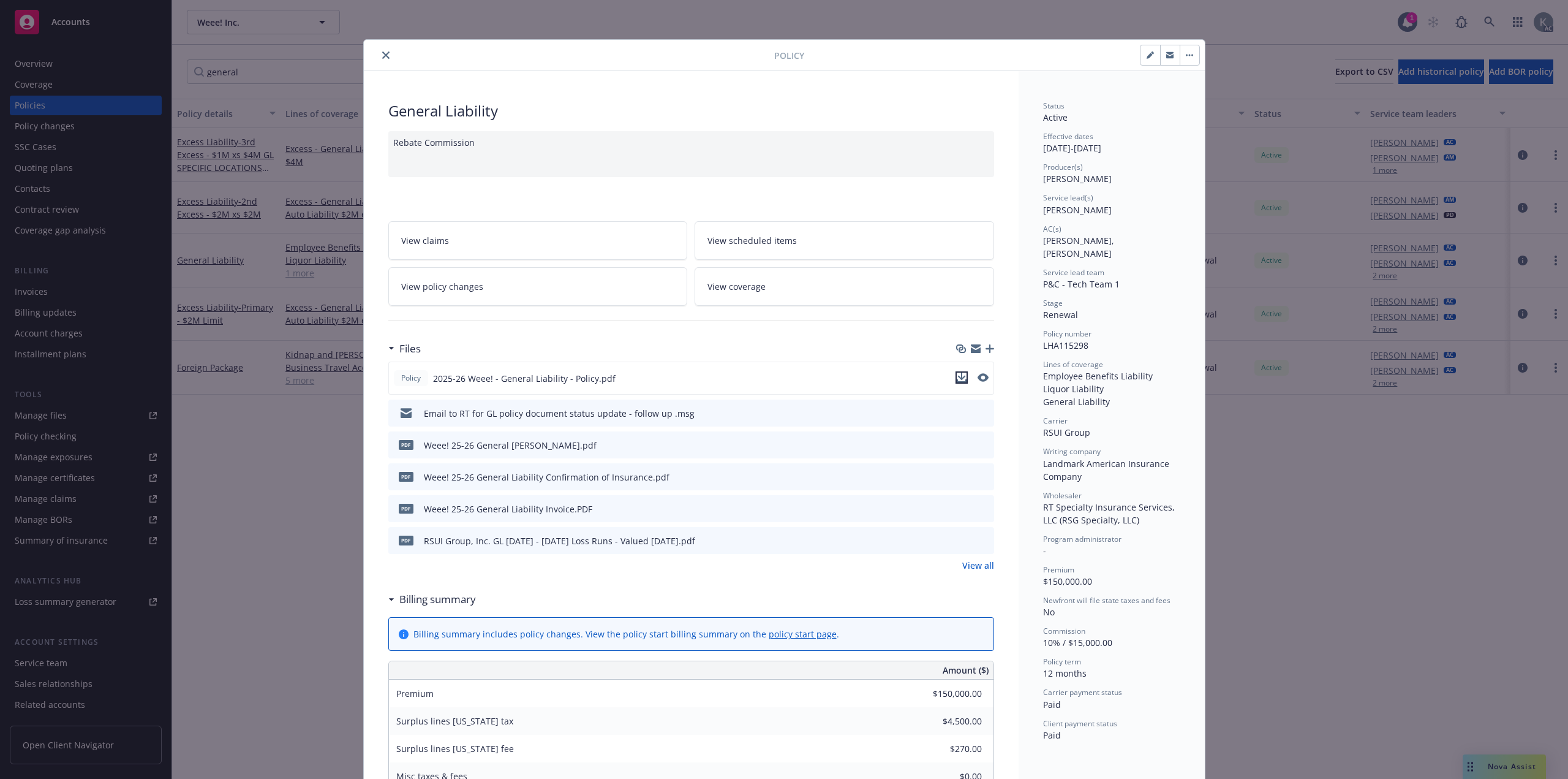
click at [957, 372] on icon "download file" at bounding box center [962, 377] width 10 height 10
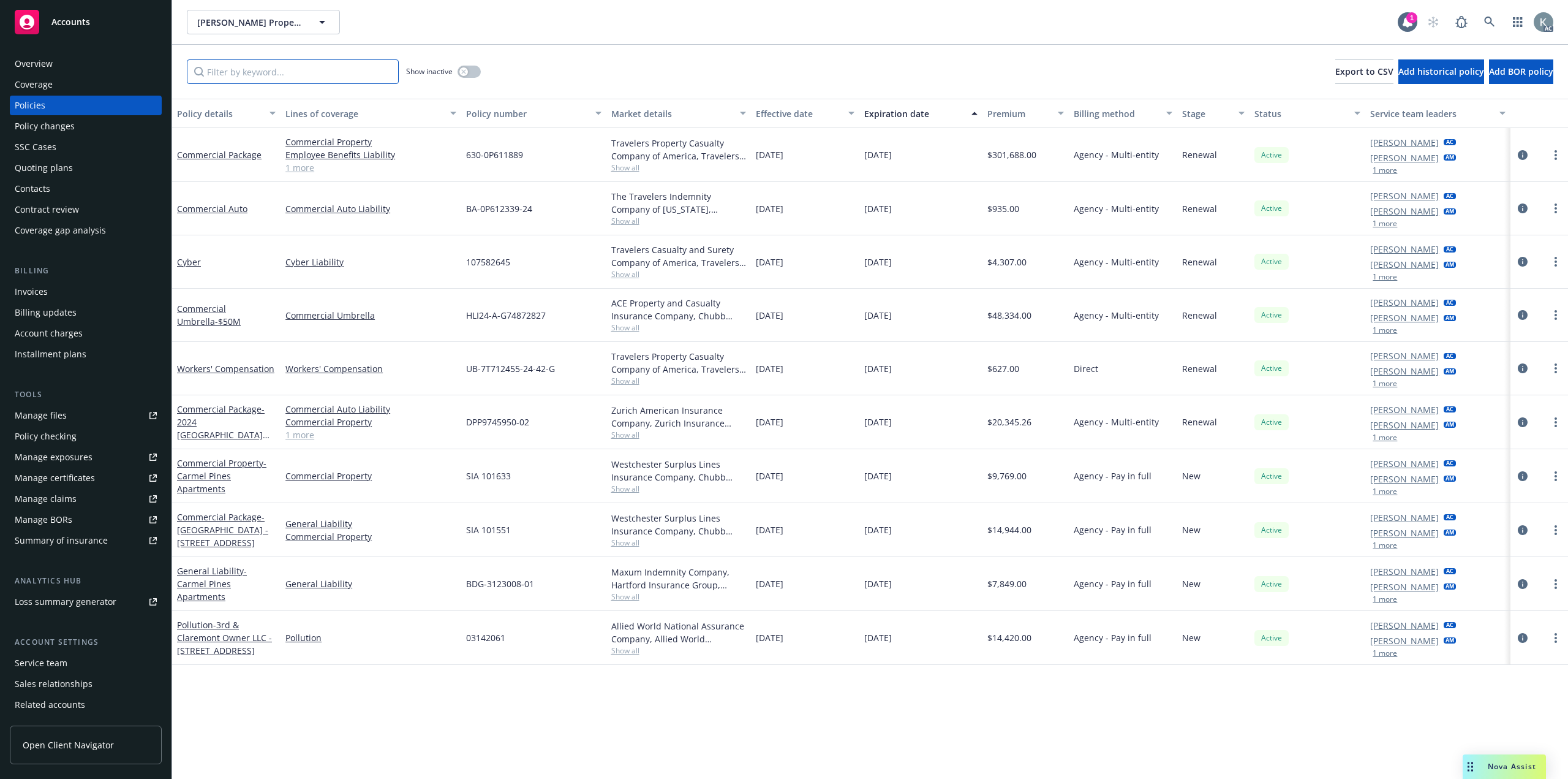
click at [353, 63] on input "Filter by keyword..." at bounding box center [293, 72] width 212 height 25
paste input "YEJ630-0P611889"
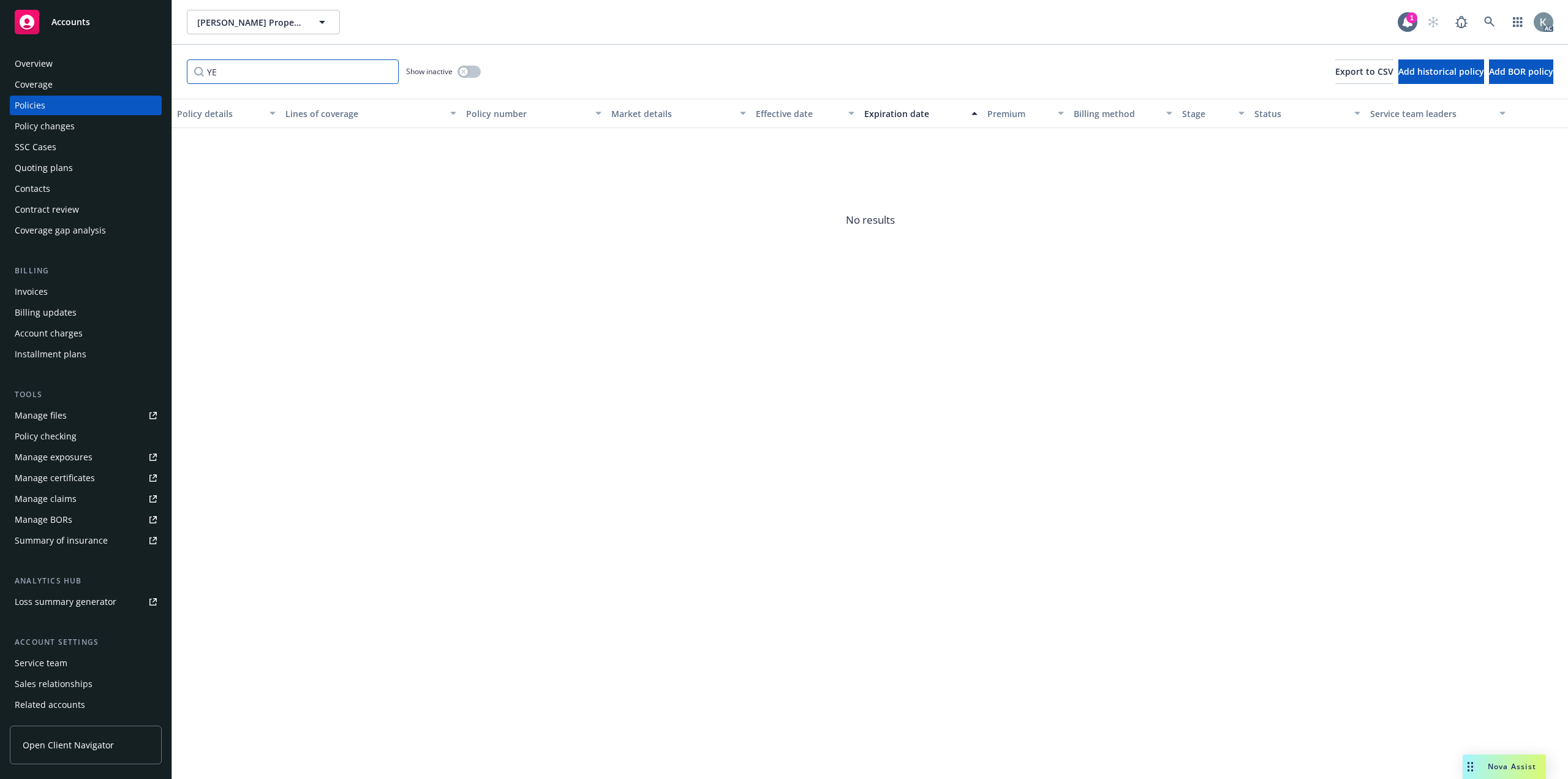
type input "Y"
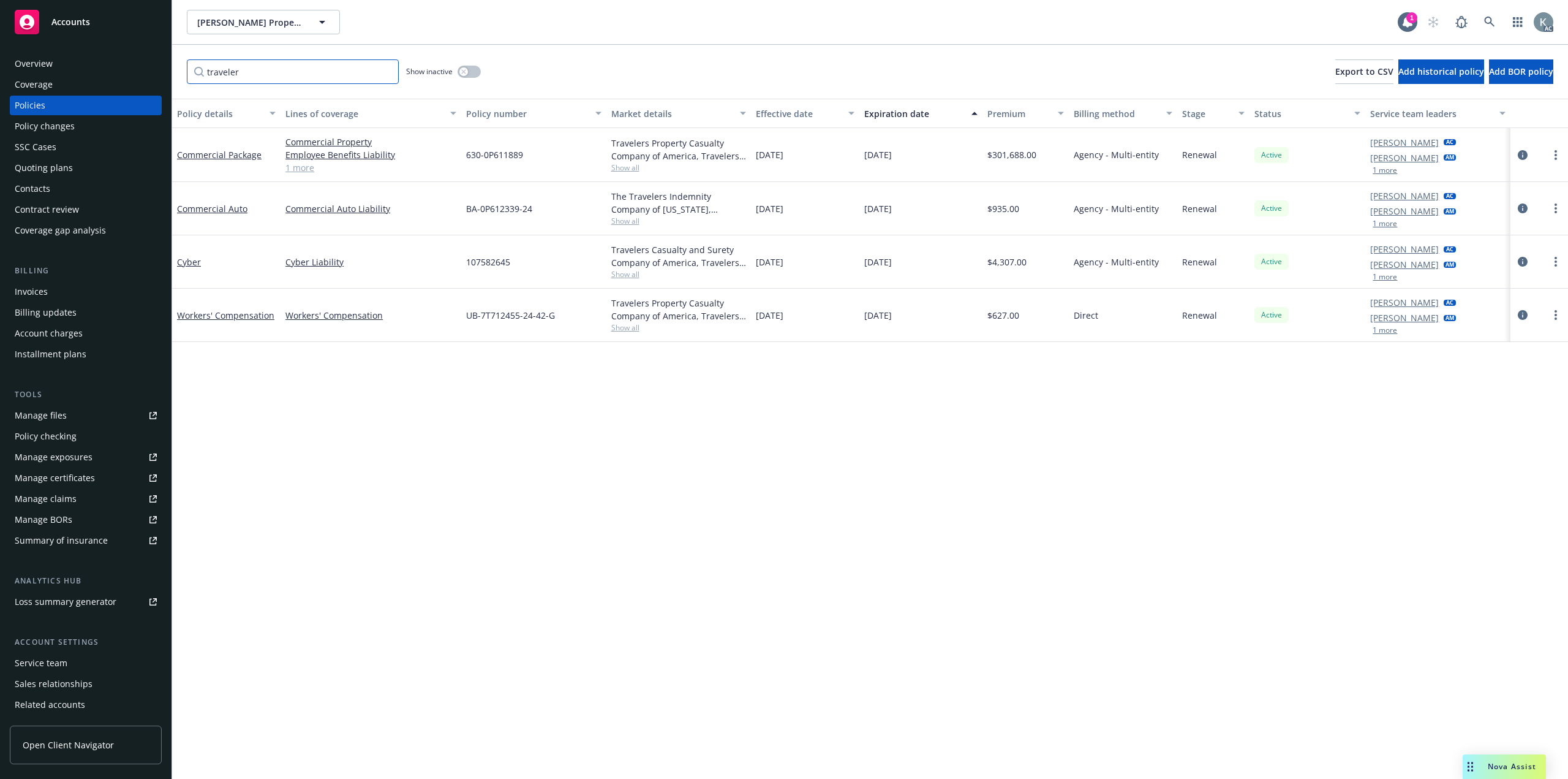
type input "traveler"
click at [474, 70] on button "button" at bounding box center [469, 71] width 23 height 12
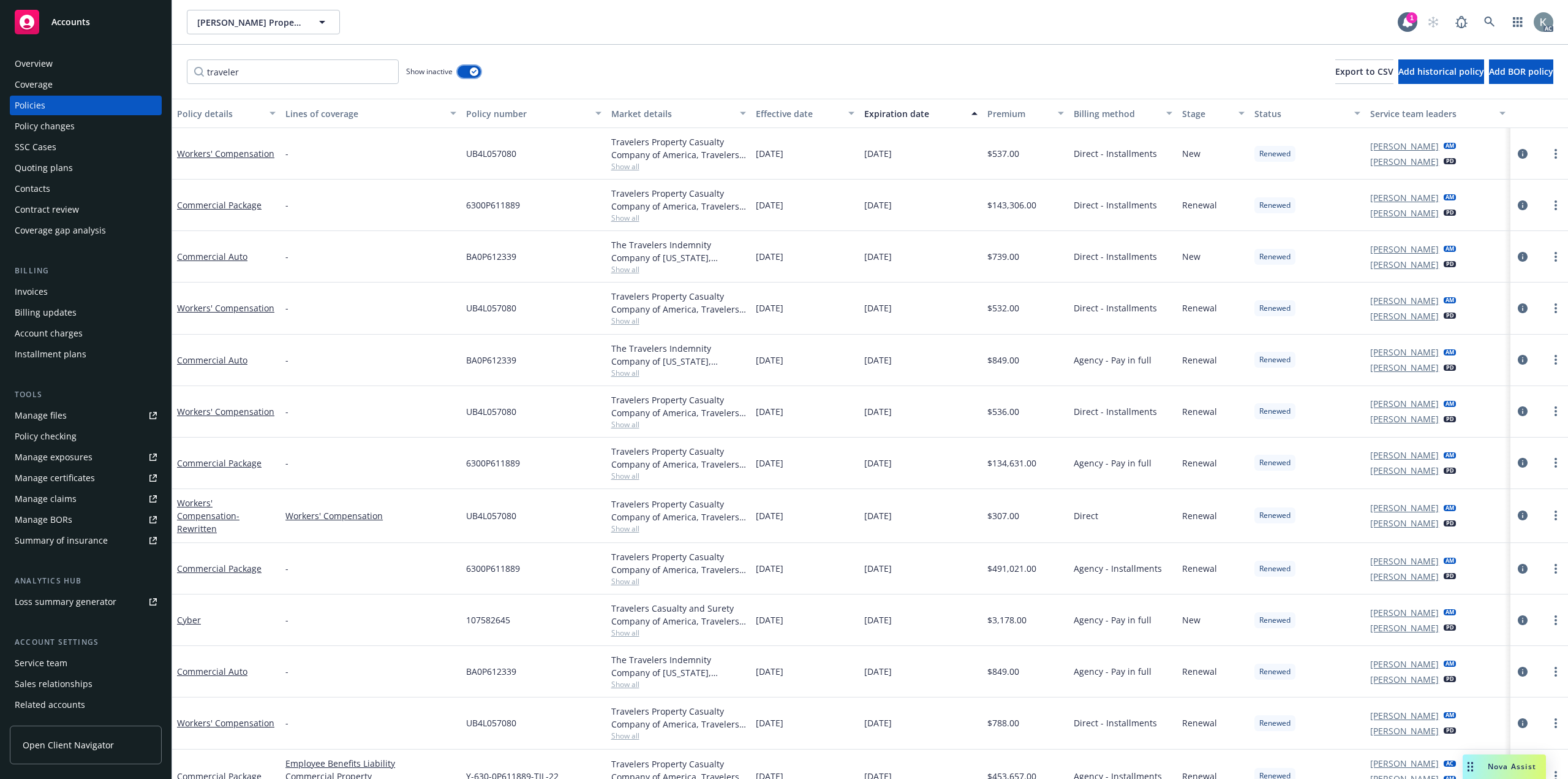
click at [465, 68] on button "button" at bounding box center [469, 71] width 23 height 12
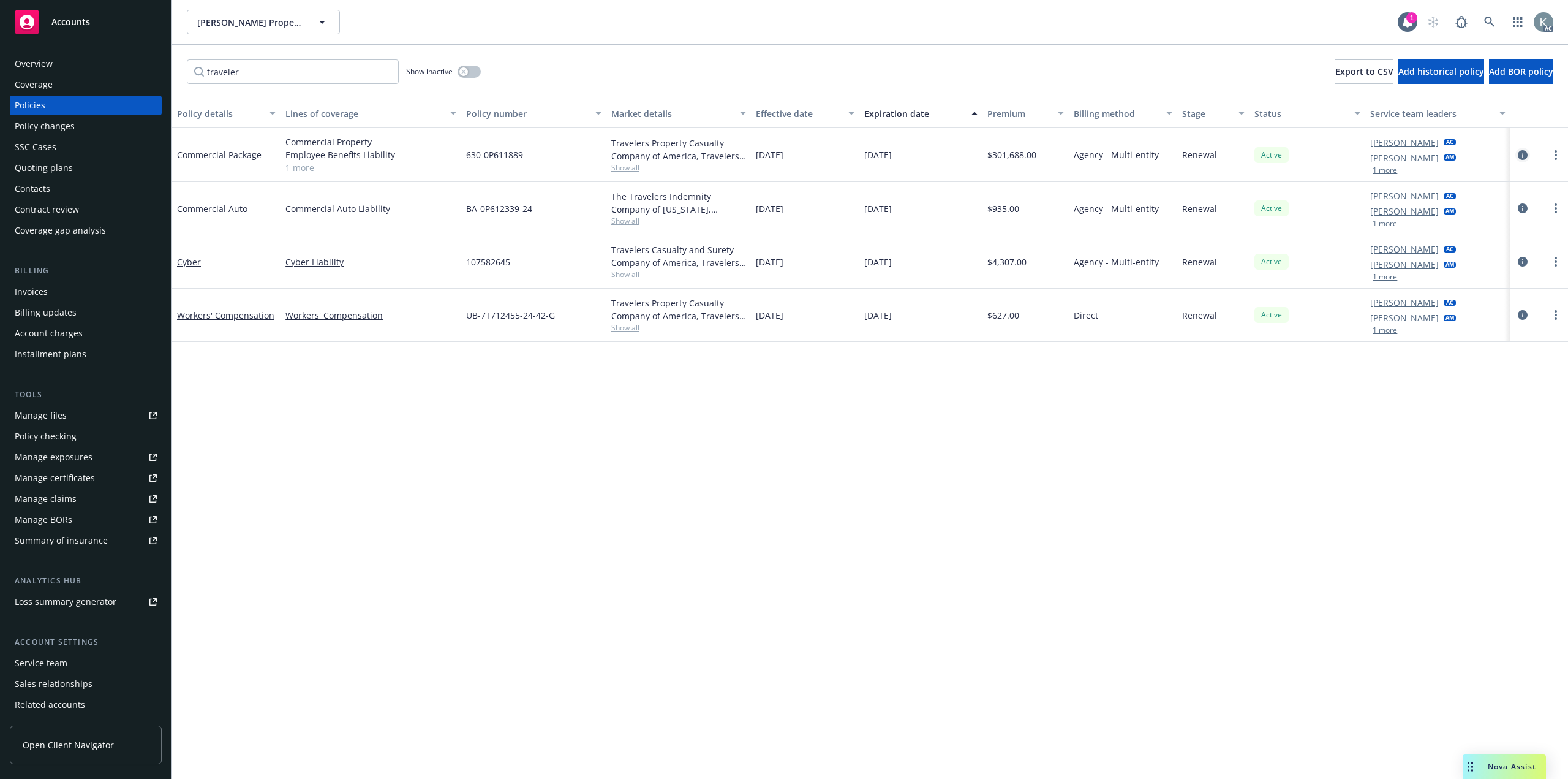
click at [1520, 150] on icon "circleInformation" at bounding box center [1523, 154] width 10 height 10
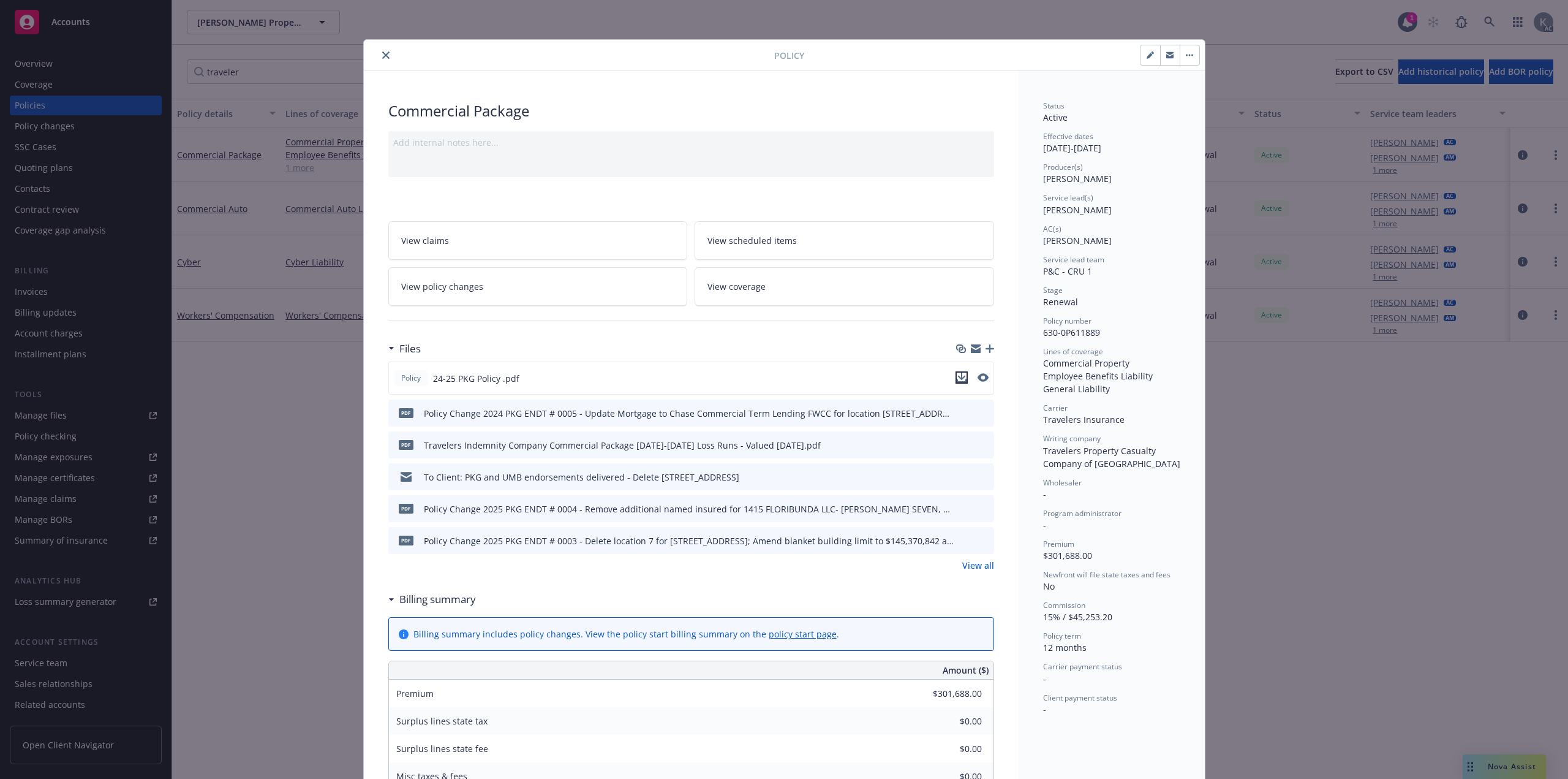
click at [957, 372] on icon "download file" at bounding box center [962, 377] width 10 height 10
